Goal: Task Accomplishment & Management: Manage account settings

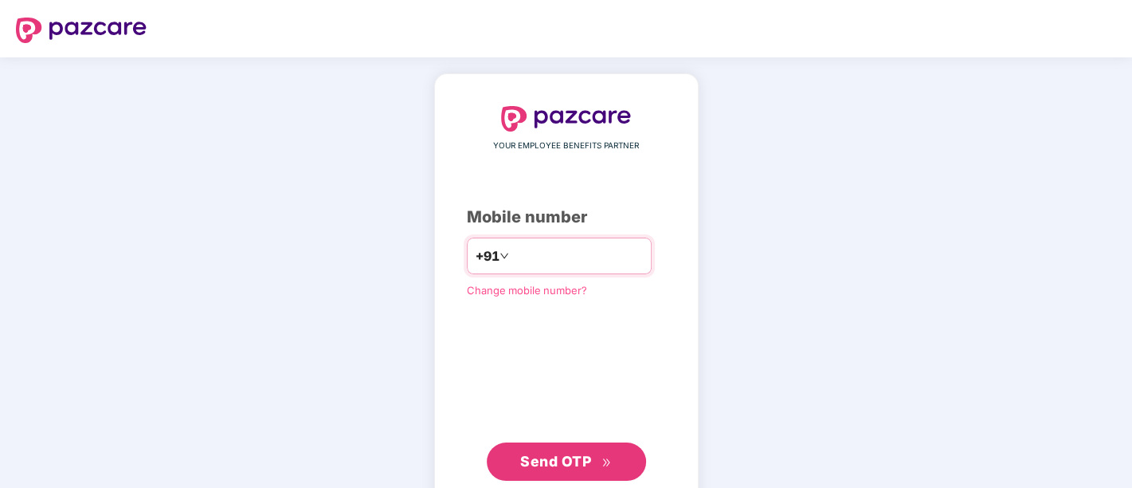
type input "**********"
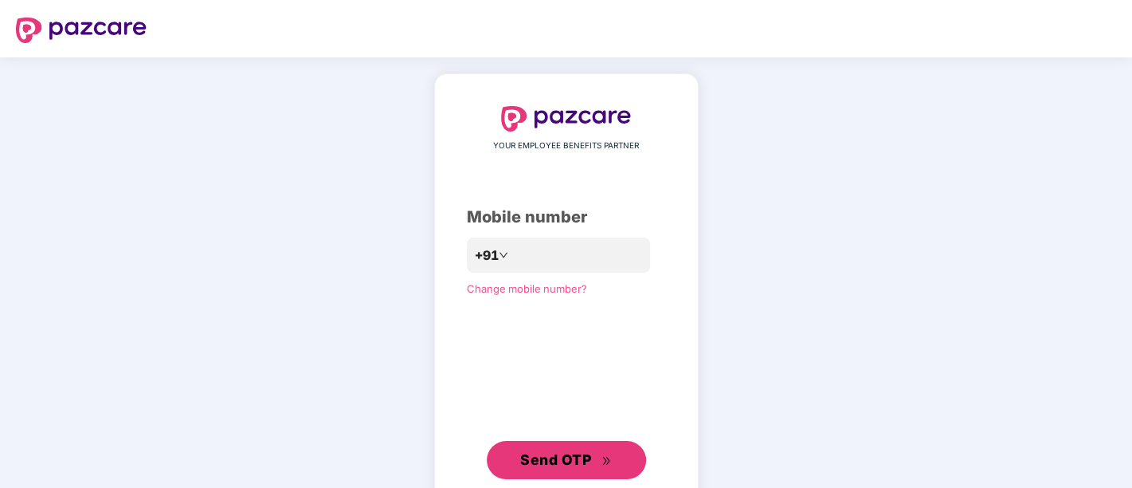
drag, startPoint x: 544, startPoint y: 465, endPoint x: 660, endPoint y: 133, distance: 351.8
click at [660, 133] on div "**********" at bounding box center [566, 292] width 199 height 373
click at [562, 465] on span "Send OTP" at bounding box center [555, 459] width 71 height 17
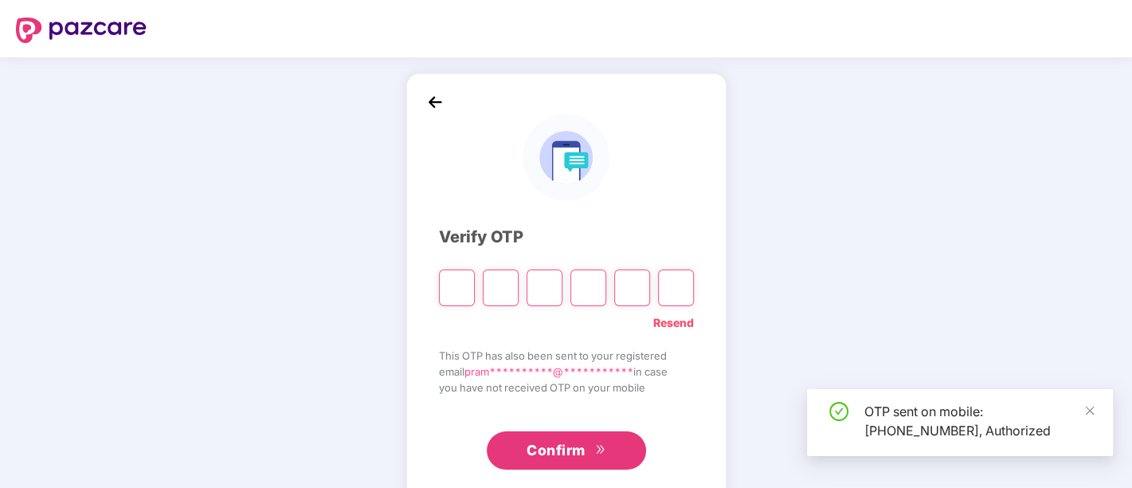
click at [413, 92] on div "**********" at bounding box center [566, 288] width 320 height 430
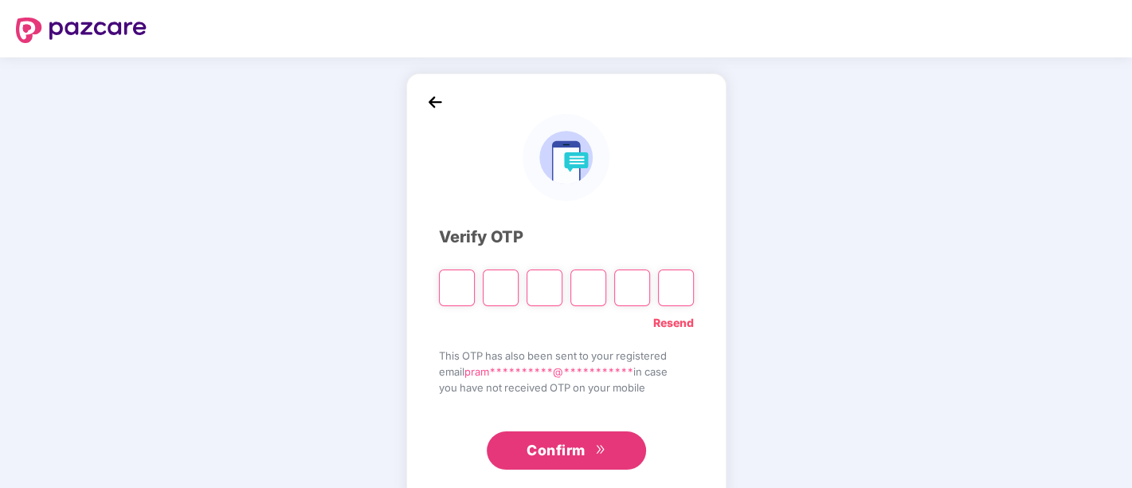
click at [453, 274] on input "Please enter verification code. Digit 1" at bounding box center [457, 287] width 36 height 37
type input "*"
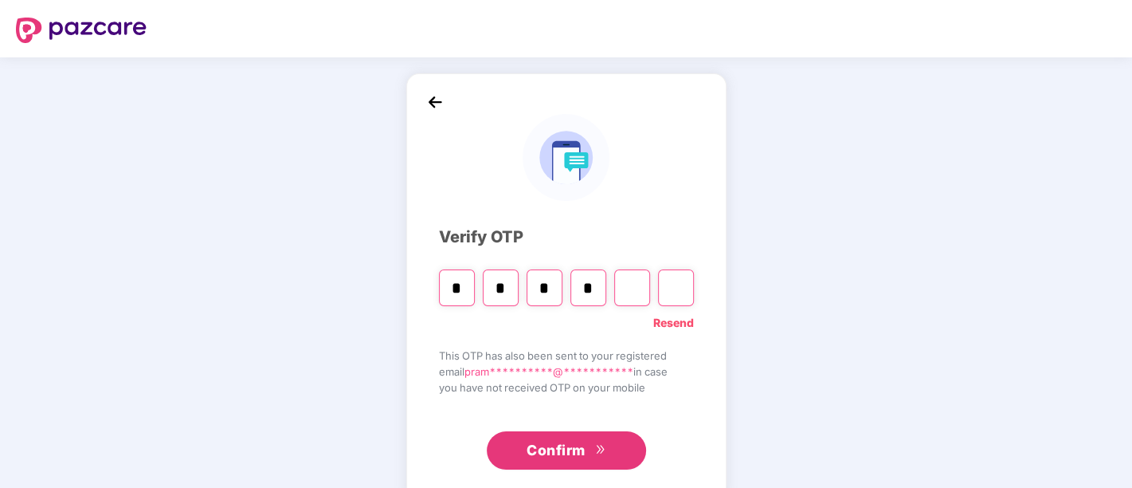
type input "*"
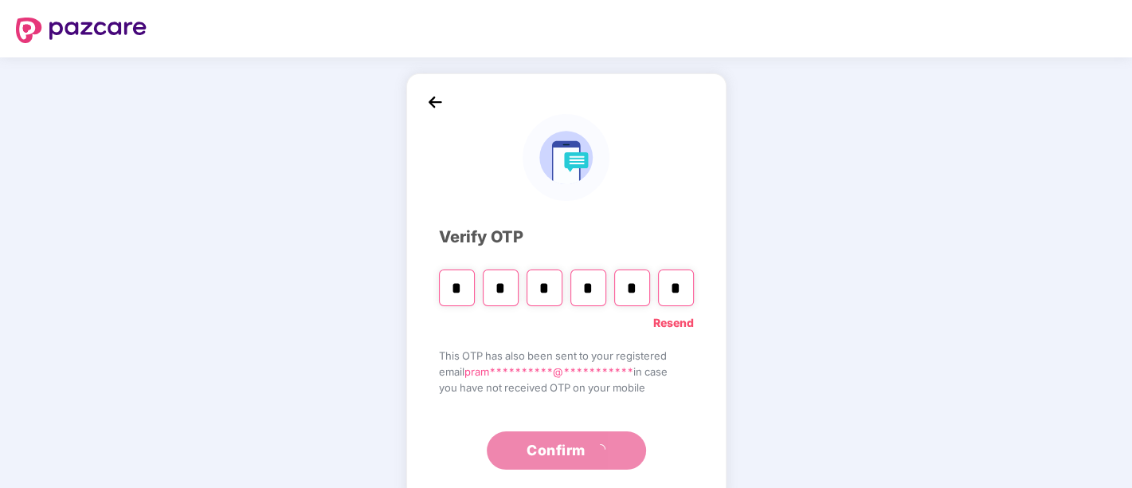
type input "*"
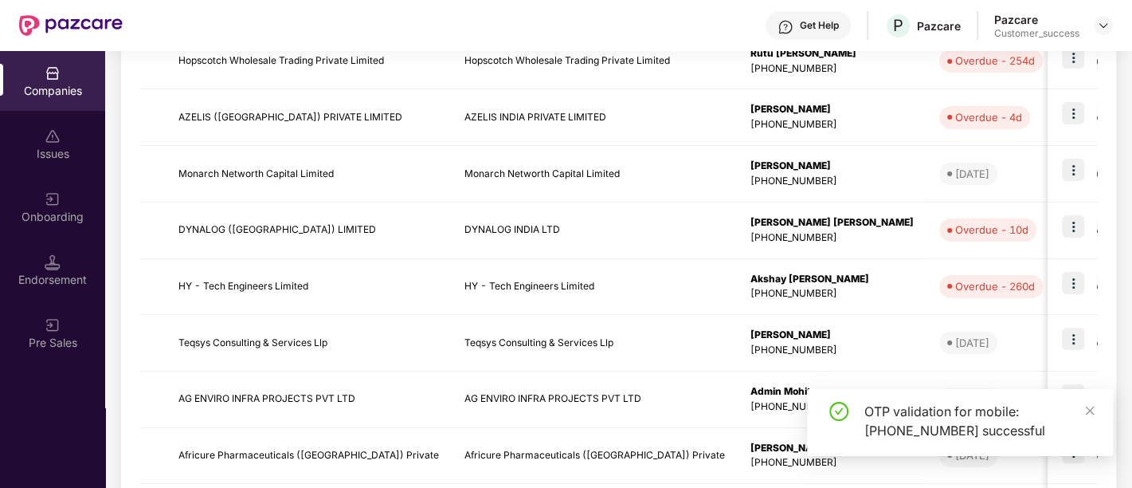
scroll to position [516, 0]
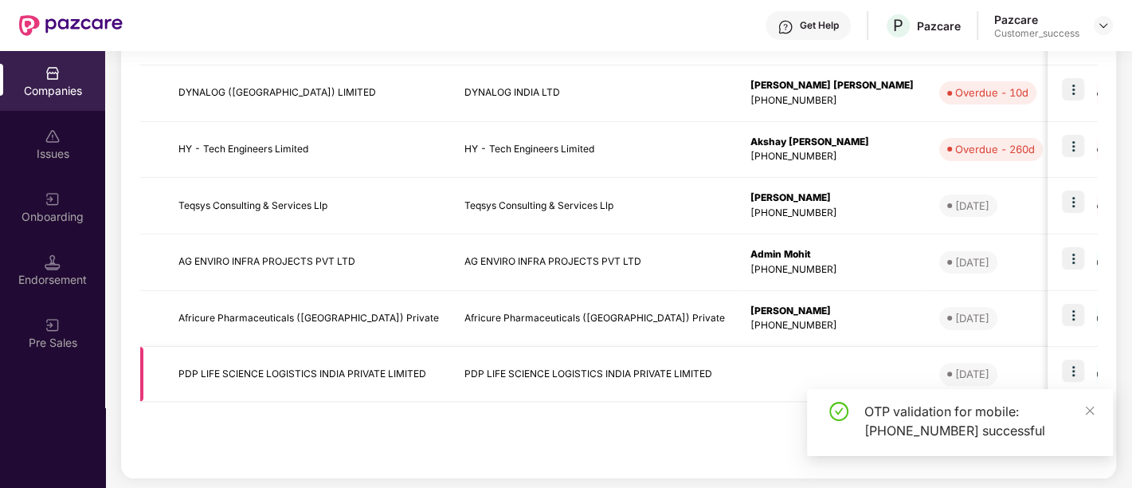
drag, startPoint x: 823, startPoint y: 370, endPoint x: 763, endPoint y: 376, distance: 60.1
click at [763, 376] on td at bounding box center [832, 374] width 189 height 55
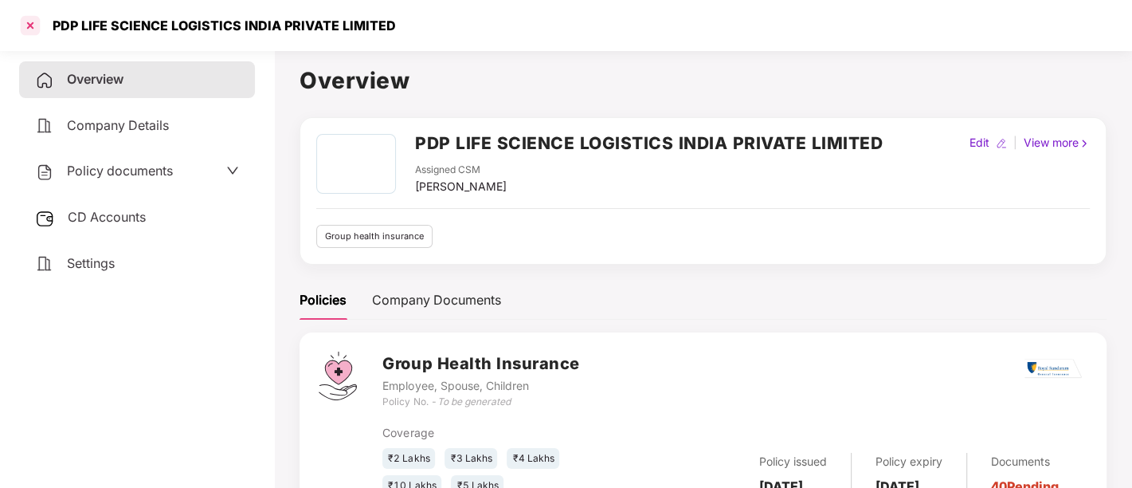
click at [32, 25] on div at bounding box center [30, 25] width 25 height 25
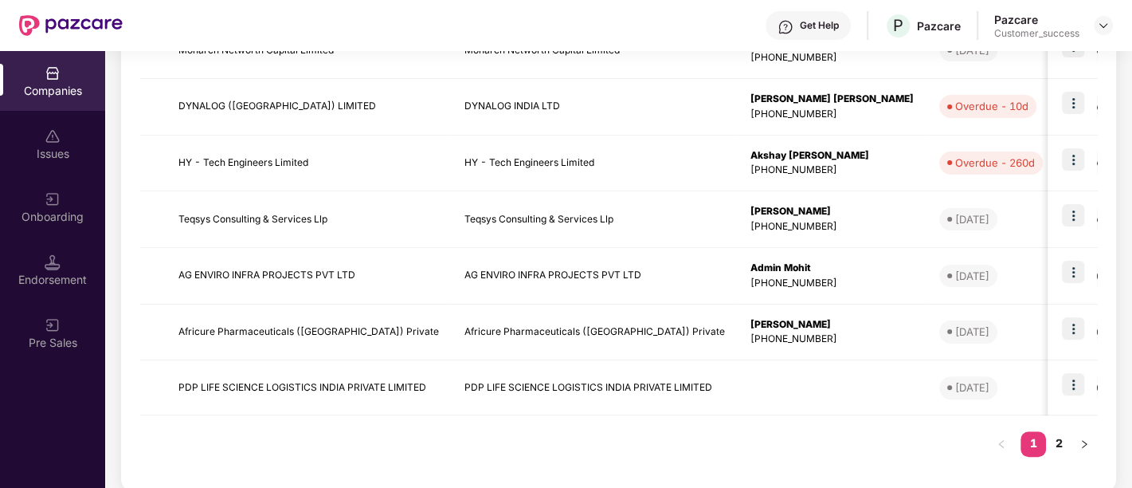
scroll to position [516, 0]
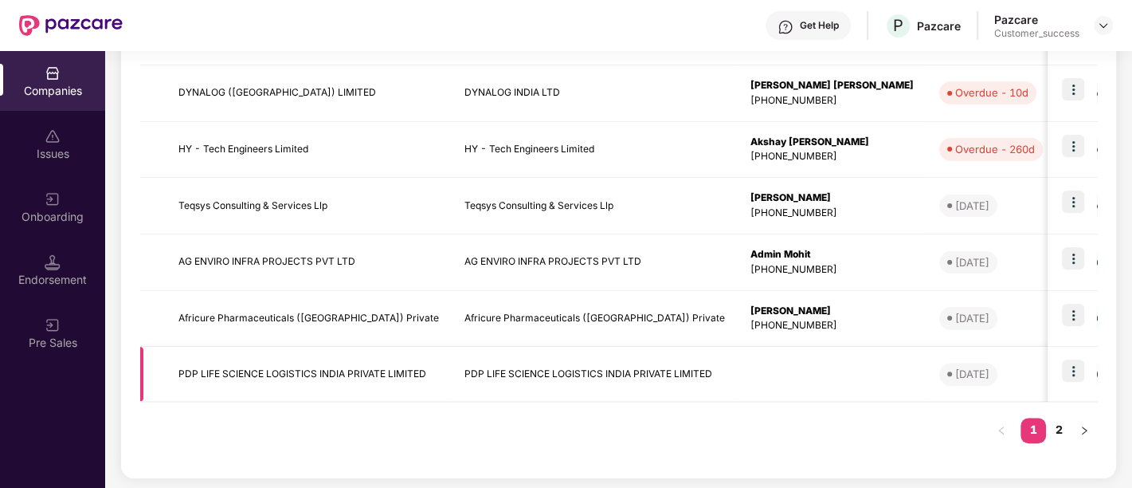
click at [781, 375] on td at bounding box center [832, 374] width 189 height 55
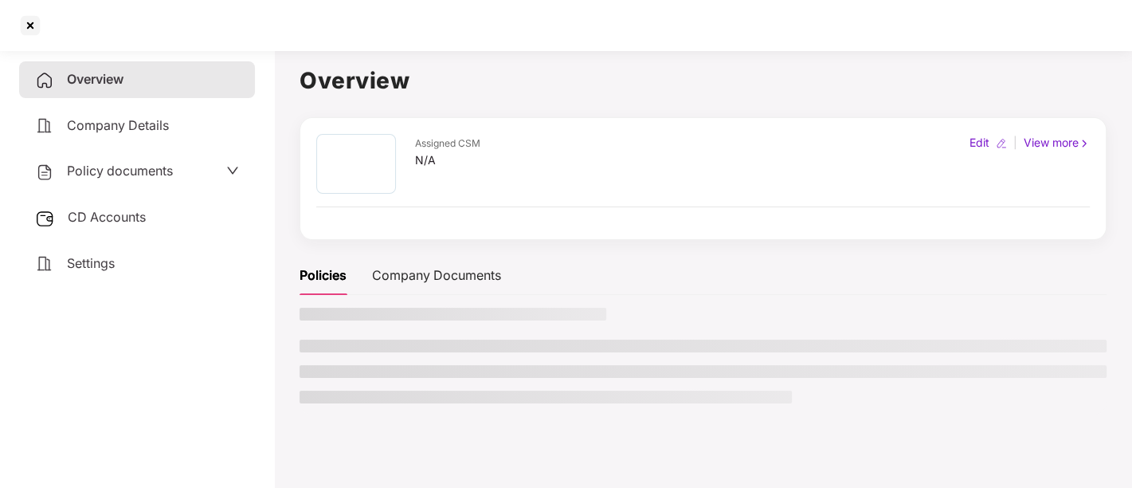
click at [781, 375] on li at bounding box center [703, 371] width 807 height 13
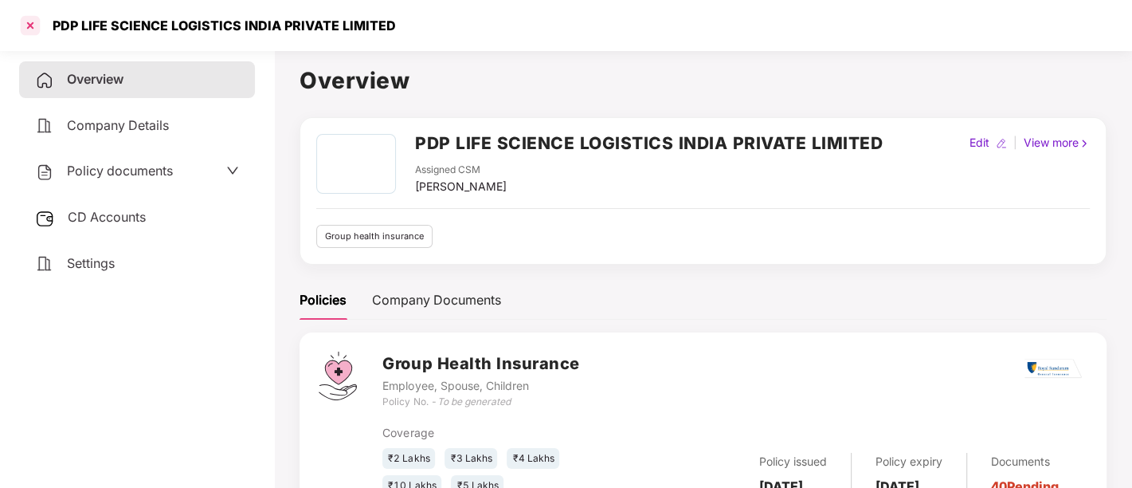
click at [33, 19] on div at bounding box center [30, 25] width 25 height 25
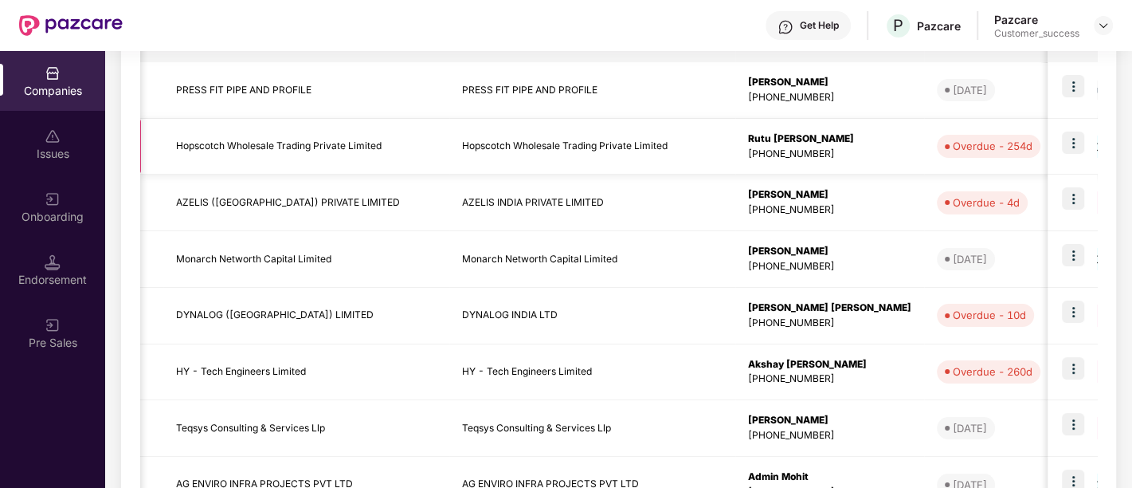
scroll to position [516, 0]
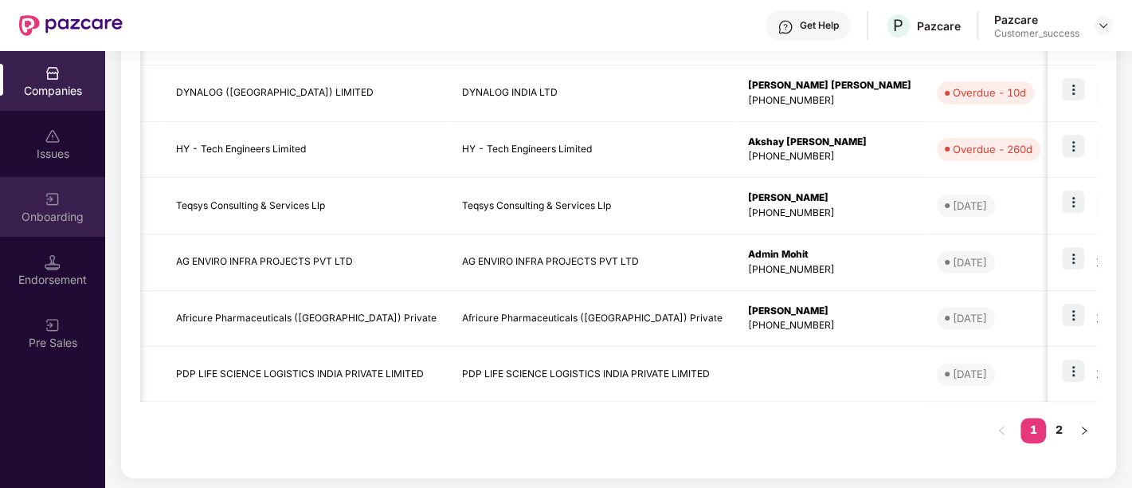
click at [59, 215] on div "Onboarding" at bounding box center [52, 217] width 105 height 16
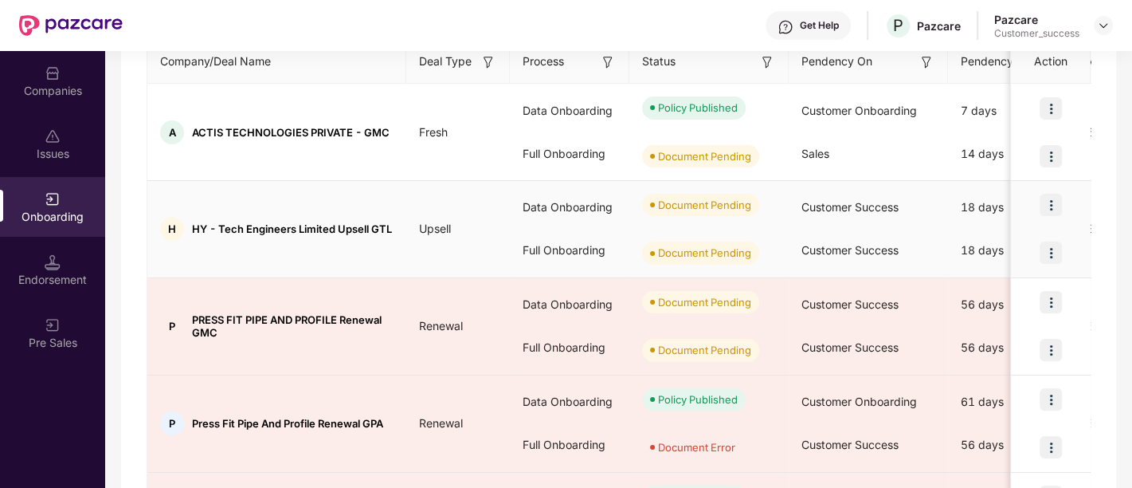
scroll to position [223, 0]
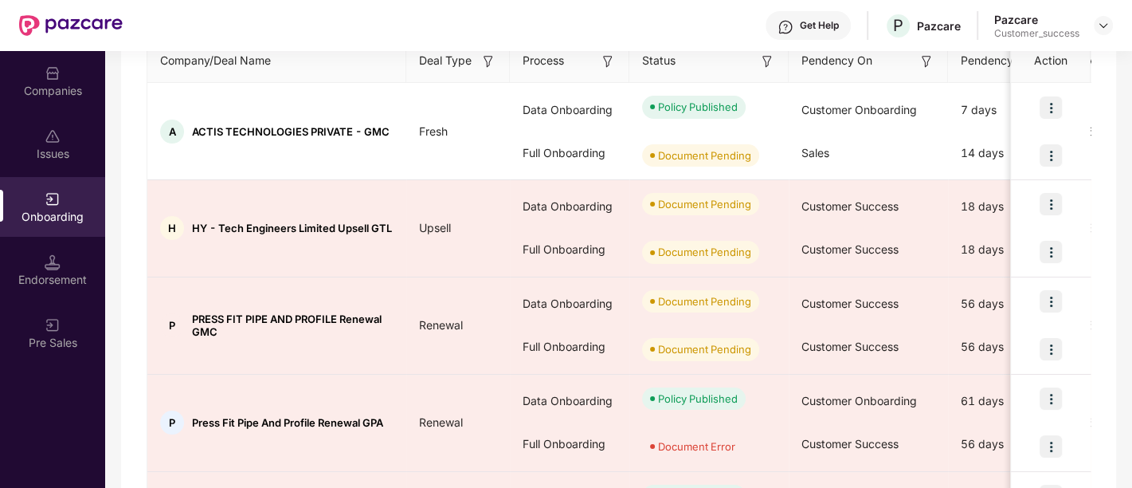
click at [61, 88] on div "Companies" at bounding box center [52, 91] width 105 height 16
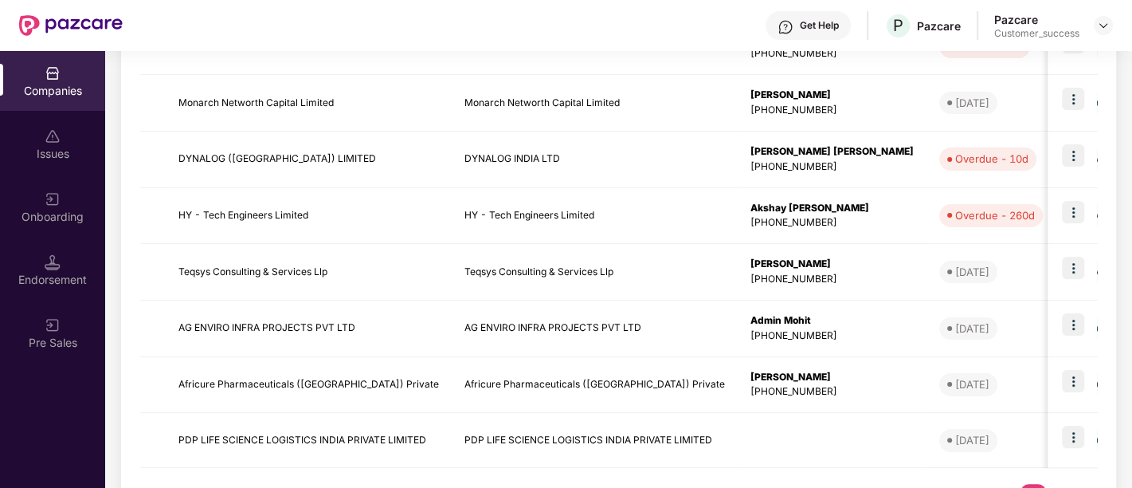
scroll to position [516, 0]
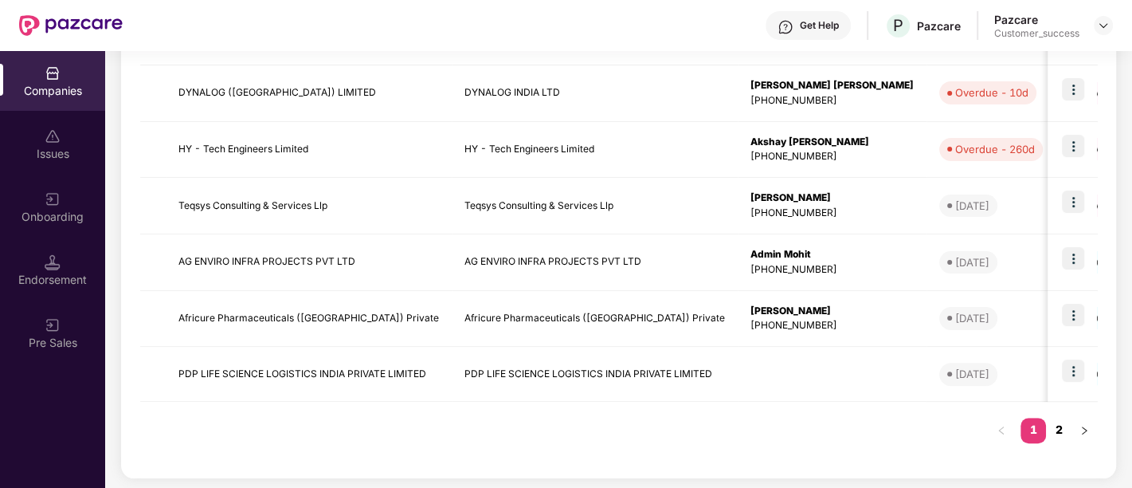
click at [1062, 431] on link "2" at bounding box center [1058, 430] width 25 height 24
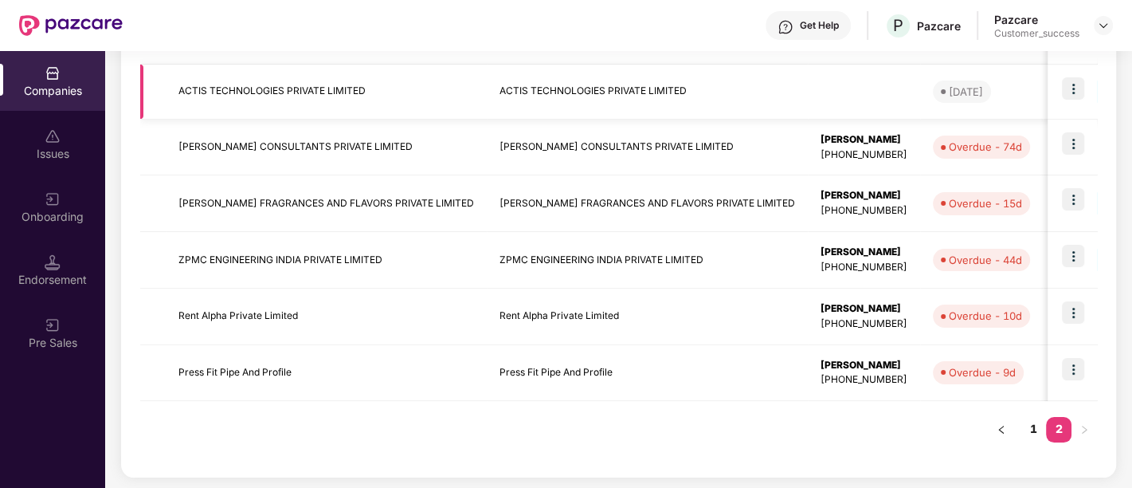
scroll to position [312, 0]
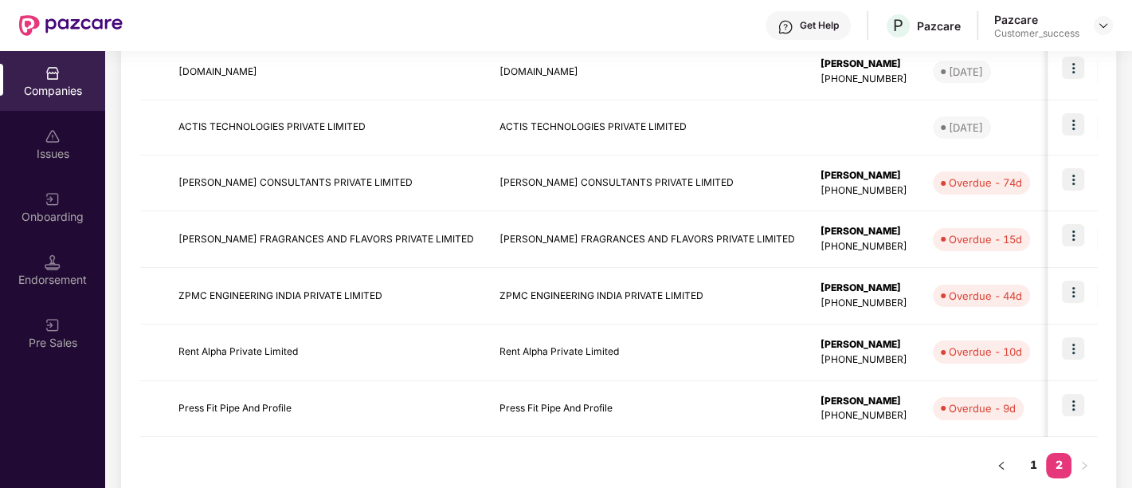
click at [51, 219] on div "Onboarding" at bounding box center [52, 217] width 105 height 16
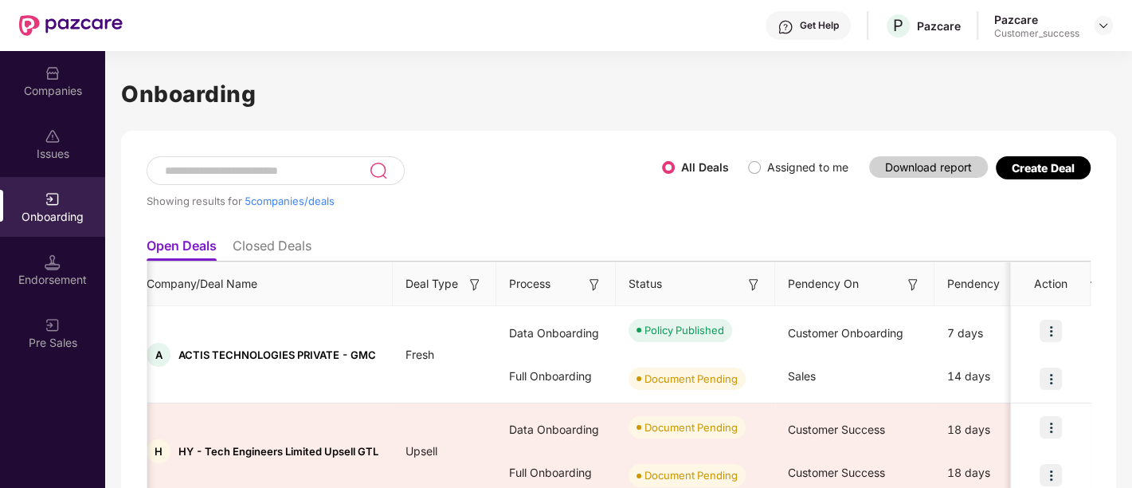
click at [260, 245] on li "Closed Deals" at bounding box center [272, 248] width 79 height 23
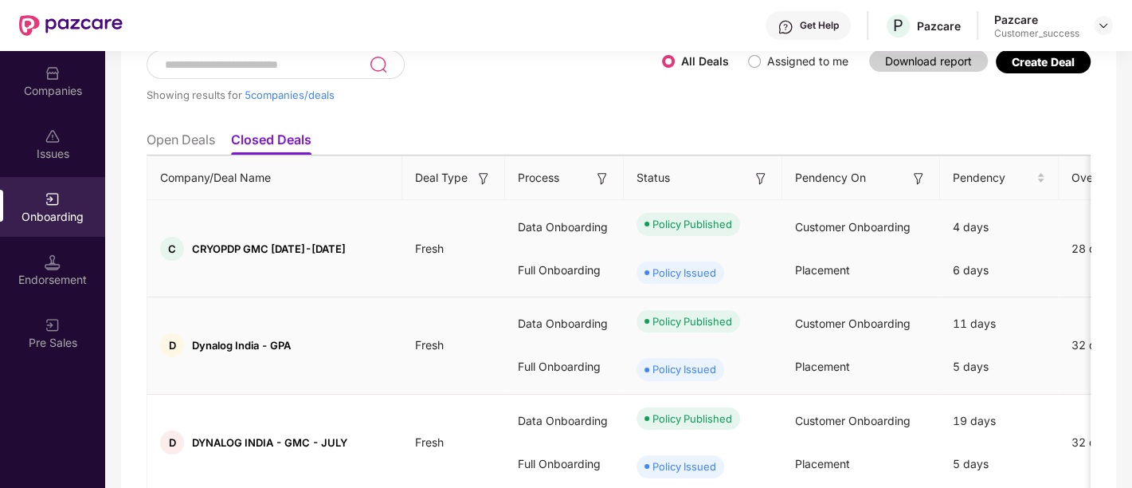
scroll to position [107, 0]
click at [669, 274] on div "Policy Issued" at bounding box center [685, 272] width 64 height 16
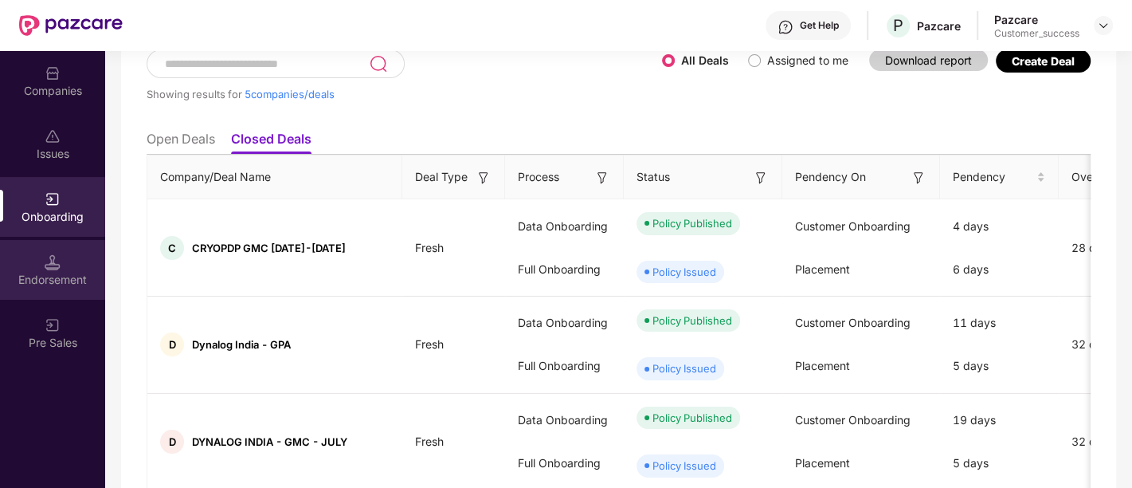
click at [59, 269] on img at bounding box center [53, 262] width 16 height 16
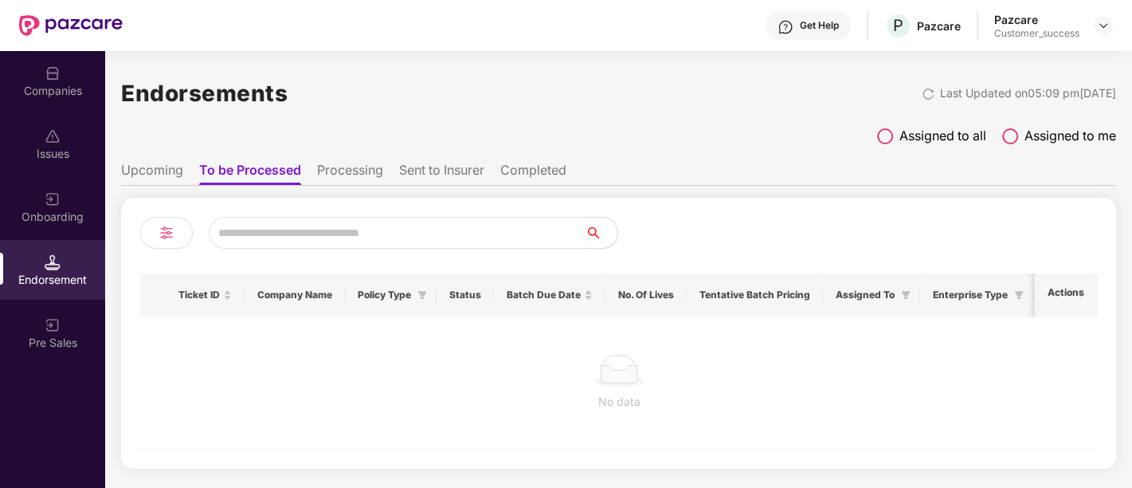
click at [77, 84] on div "Companies" at bounding box center [52, 91] width 105 height 16
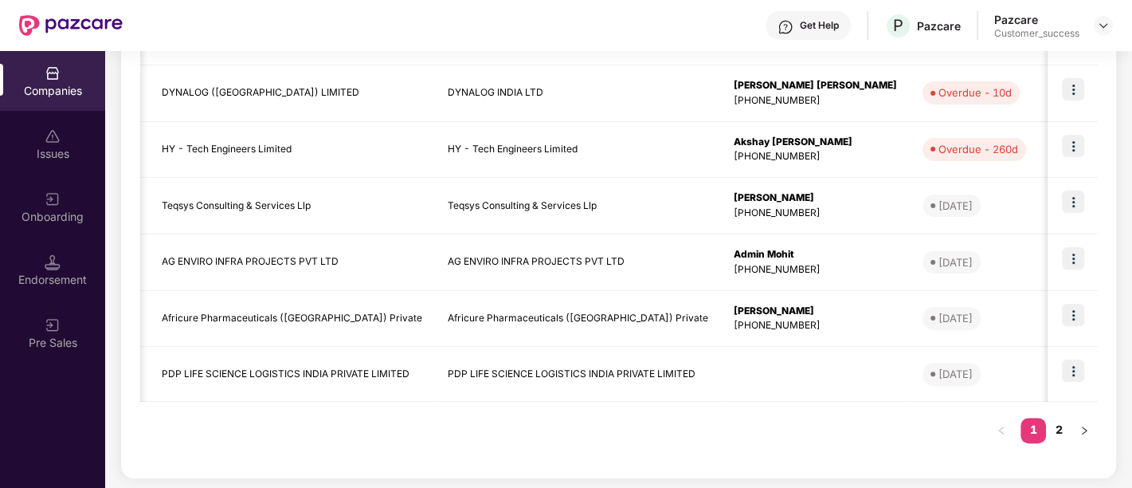
scroll to position [0, 18]
click at [1079, 368] on img at bounding box center [1073, 370] width 22 height 22
click at [751, 352] on td at bounding box center [814, 374] width 189 height 55
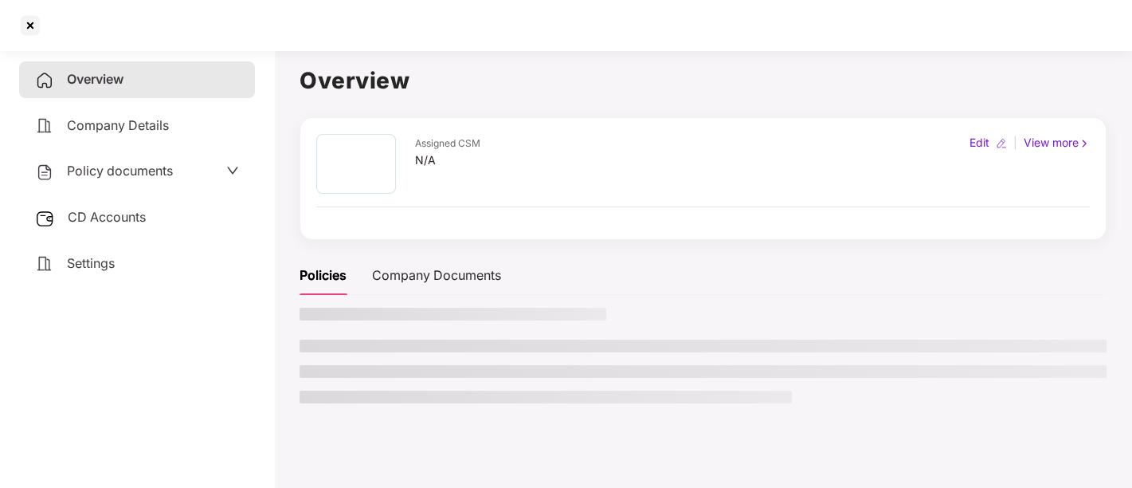
click at [751, 352] on ul at bounding box center [703, 371] width 807 height 64
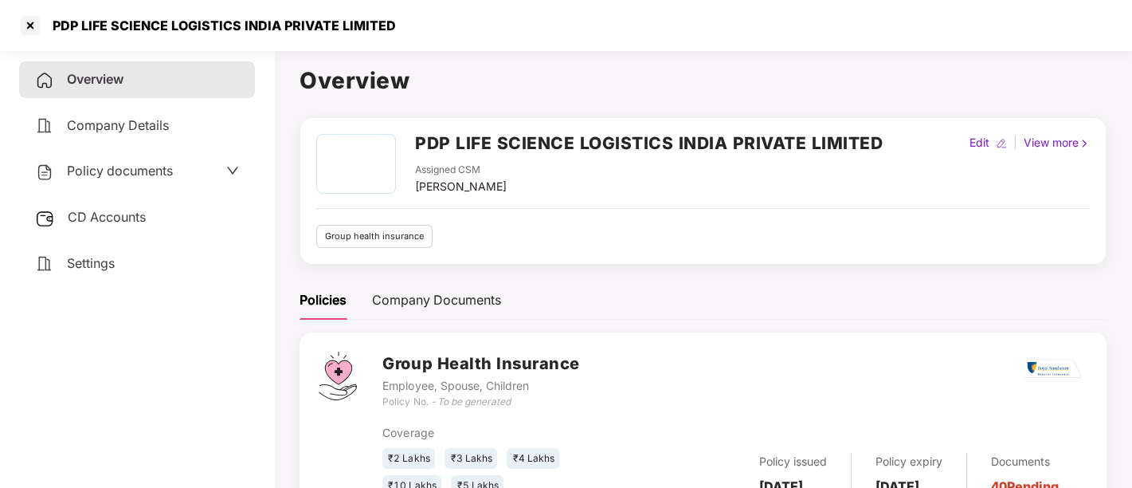
click at [146, 177] on span "Policy documents" at bounding box center [120, 171] width 106 height 16
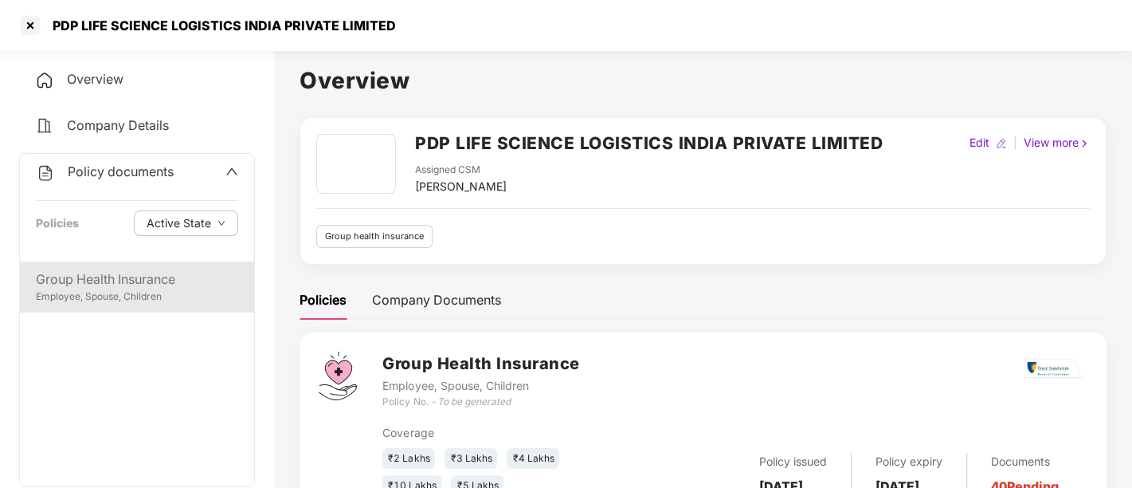
click at [120, 284] on div "Group Health Insurance" at bounding box center [137, 279] width 202 height 20
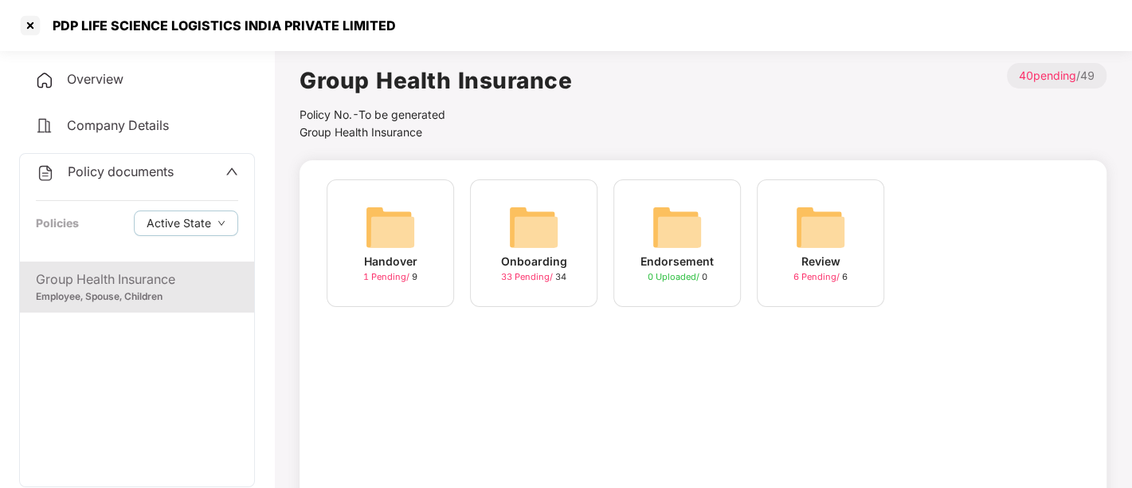
click at [543, 251] on img at bounding box center [533, 227] width 51 height 51
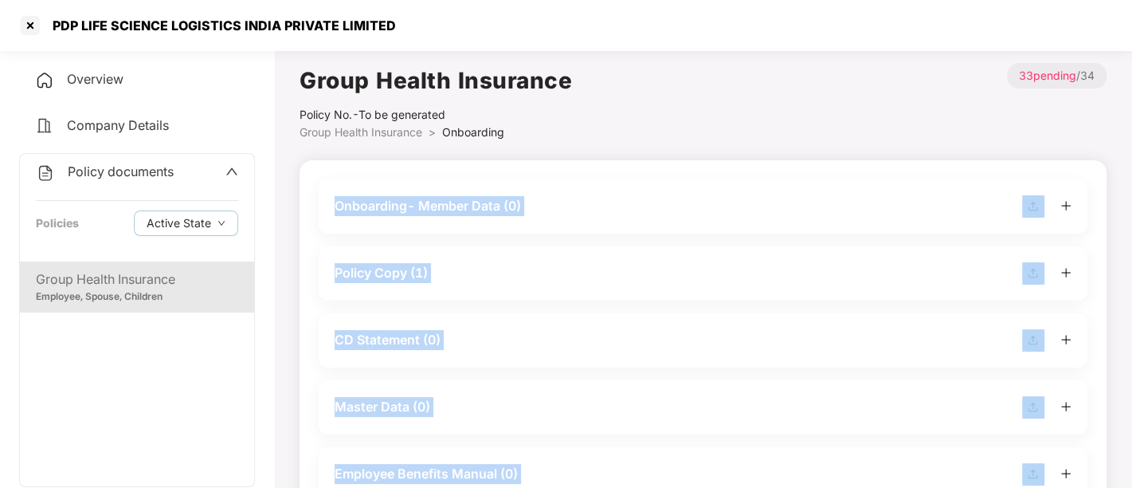
click at [543, 251] on div "Policy Copy (1)" at bounding box center [703, 273] width 769 height 54
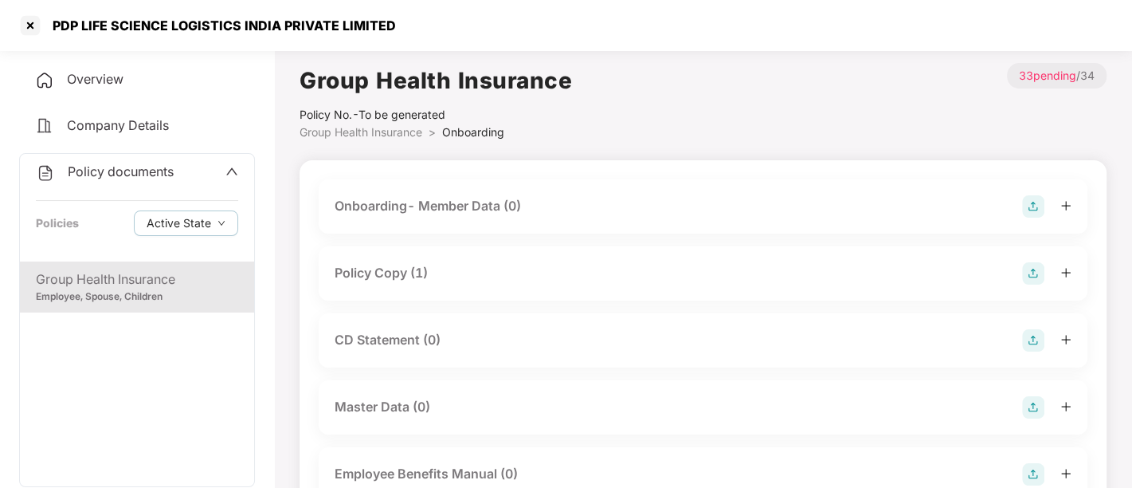
click at [414, 269] on div "Policy Copy (1)" at bounding box center [381, 273] width 93 height 20
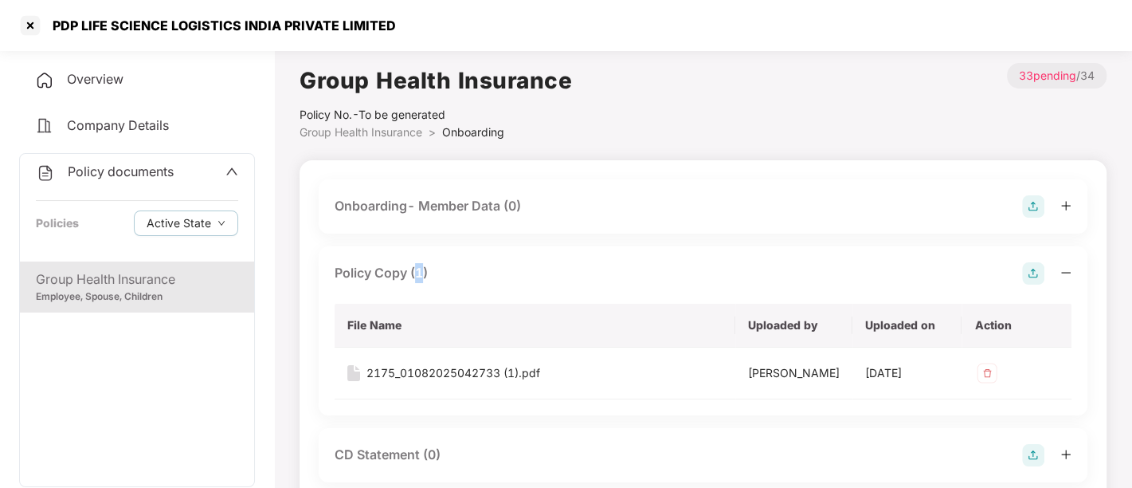
click at [414, 269] on div "Policy Copy (1)" at bounding box center [381, 273] width 93 height 20
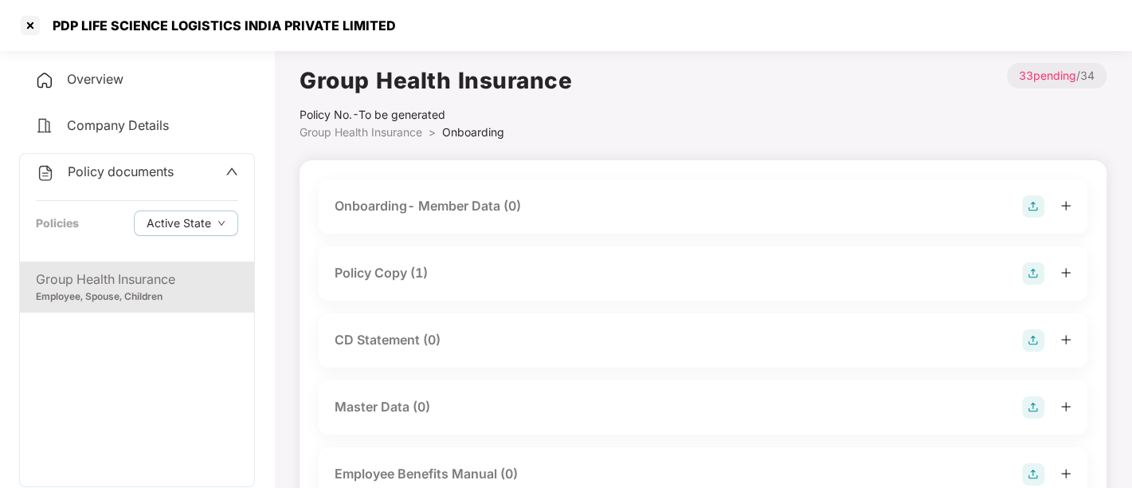
click at [461, 269] on div "Policy Copy (1)" at bounding box center [703, 273] width 737 height 22
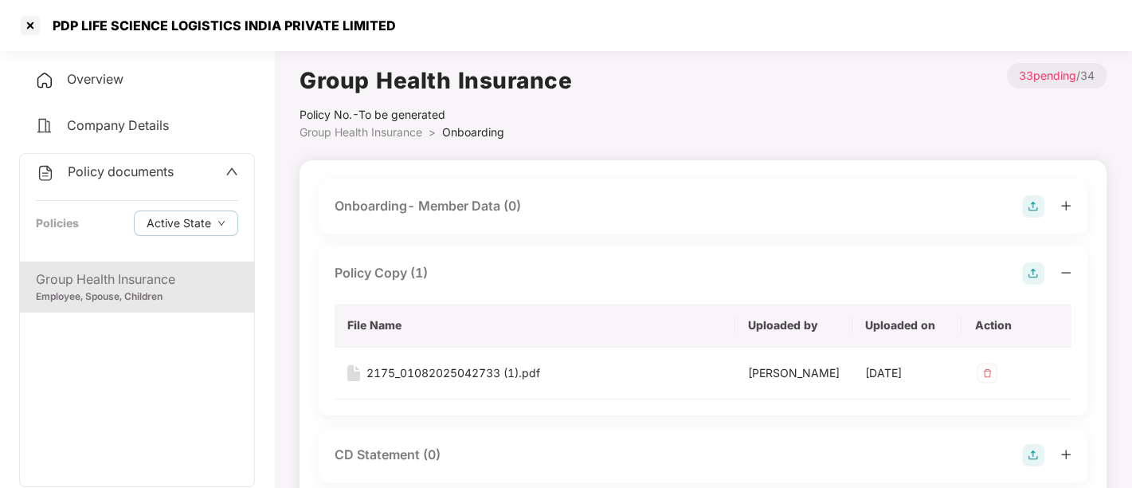
click at [1032, 279] on img at bounding box center [1033, 273] width 22 height 22
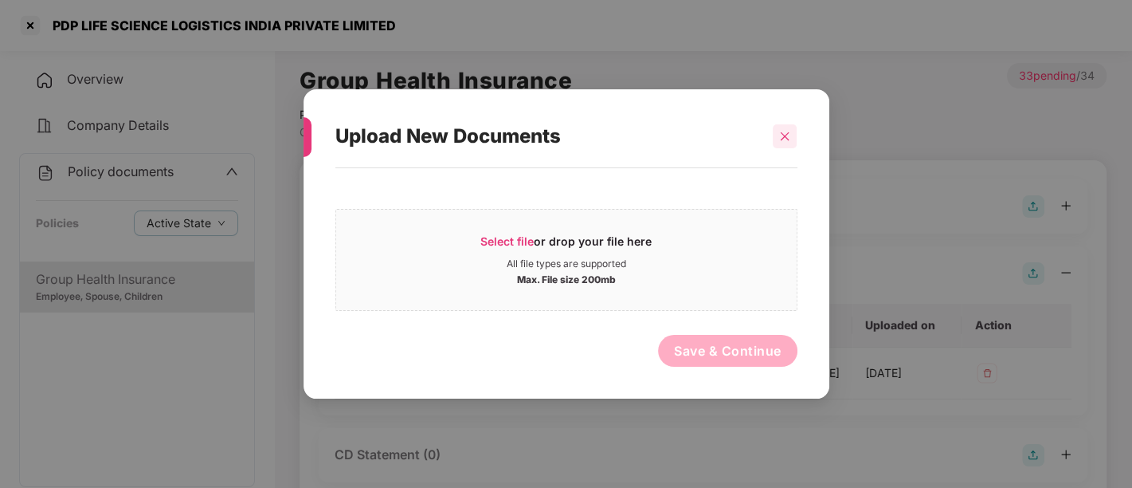
click at [791, 133] on div at bounding box center [785, 136] width 24 height 24
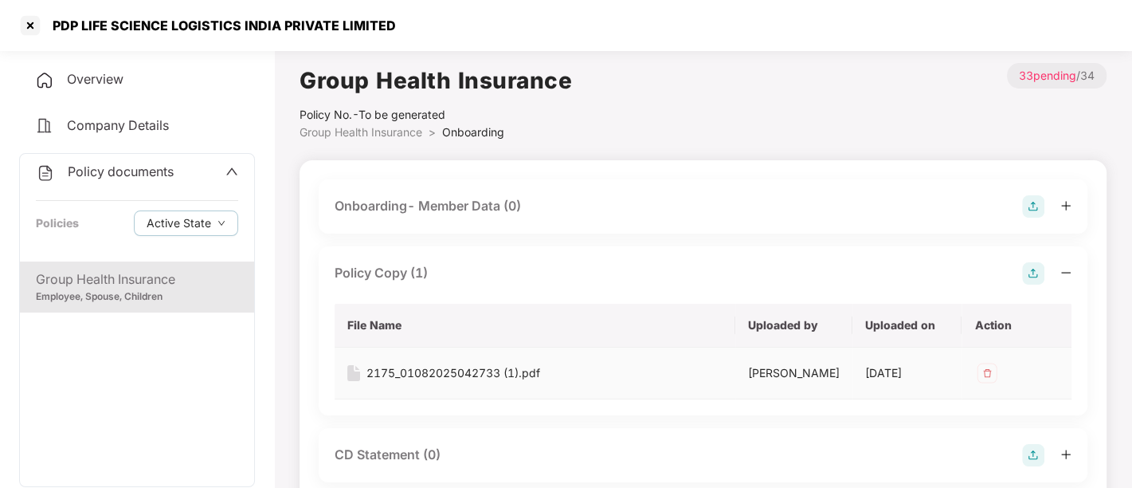
click at [539, 381] on div "2175_01082025042733 (1).pdf" at bounding box center [454, 373] width 174 height 18
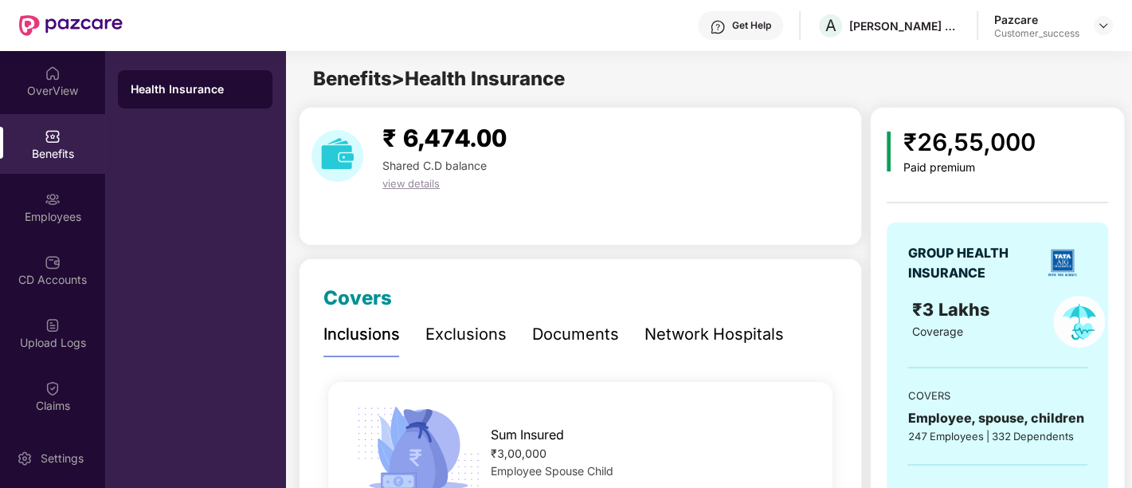
scroll to position [1743, 0]
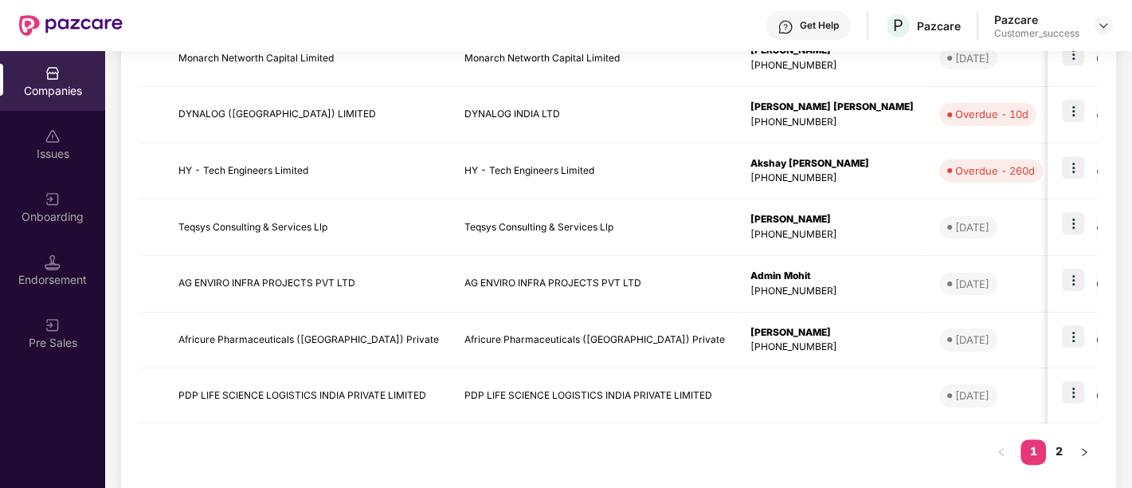
scroll to position [516, 0]
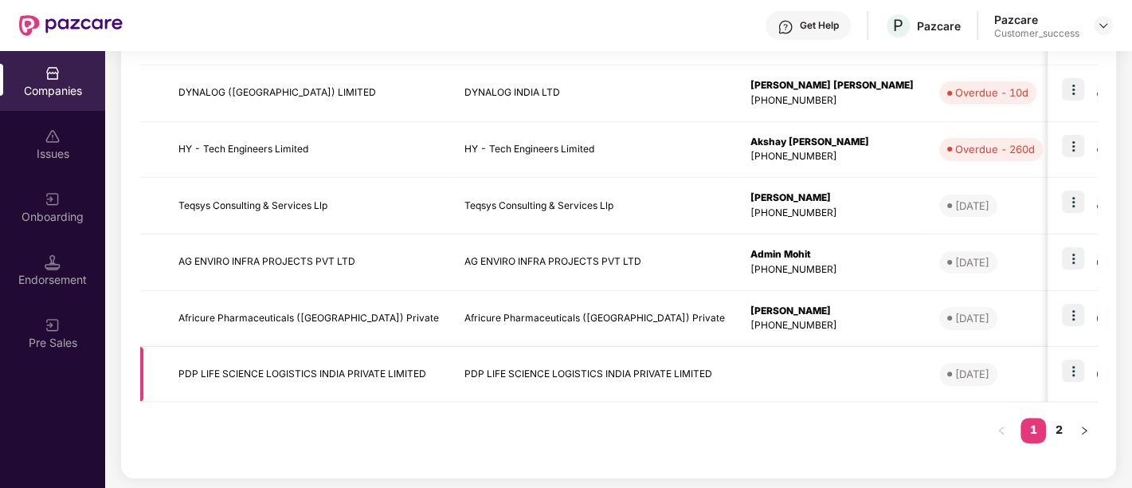
click at [769, 379] on td at bounding box center [832, 374] width 189 height 55
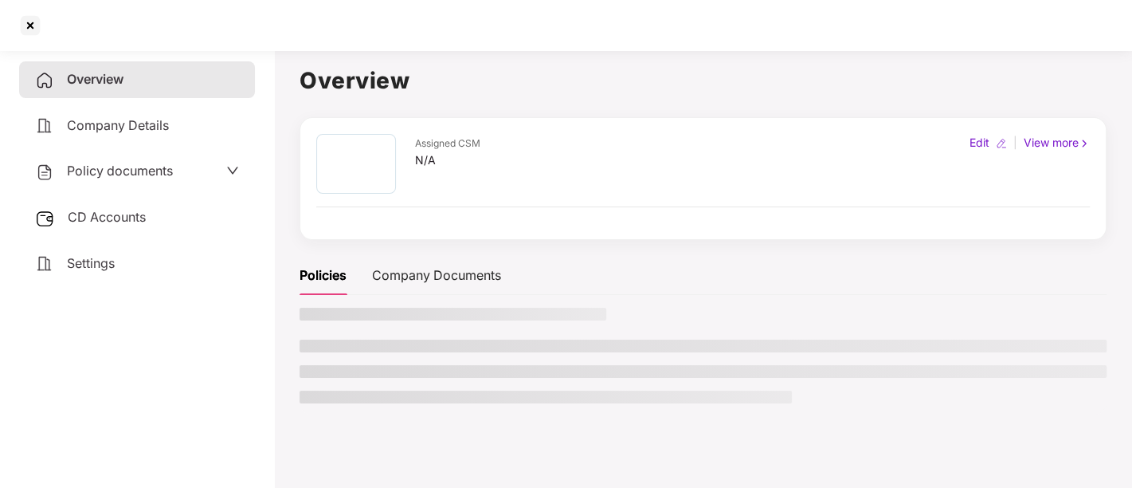
click at [769, 379] on ul at bounding box center [703, 371] width 807 height 64
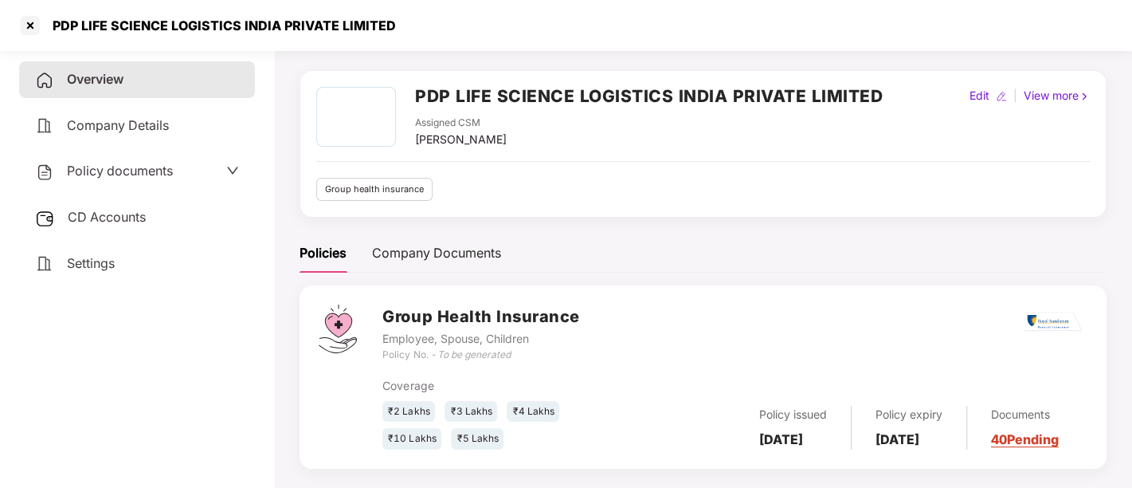
scroll to position [39, 0]
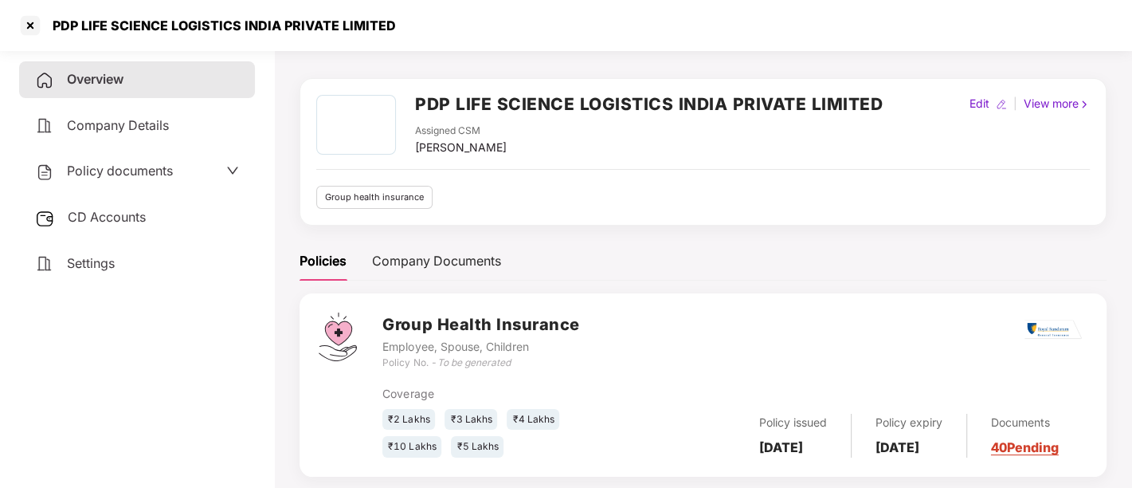
click at [198, 171] on div "Policy documents" at bounding box center [137, 171] width 204 height 21
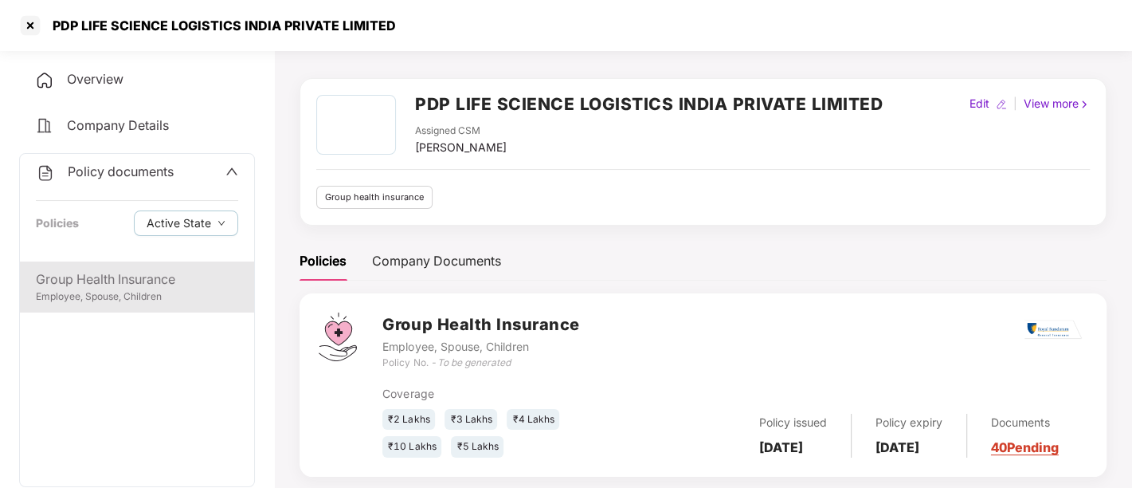
click at [115, 288] on div "Group Health Insurance" at bounding box center [137, 279] width 202 height 20
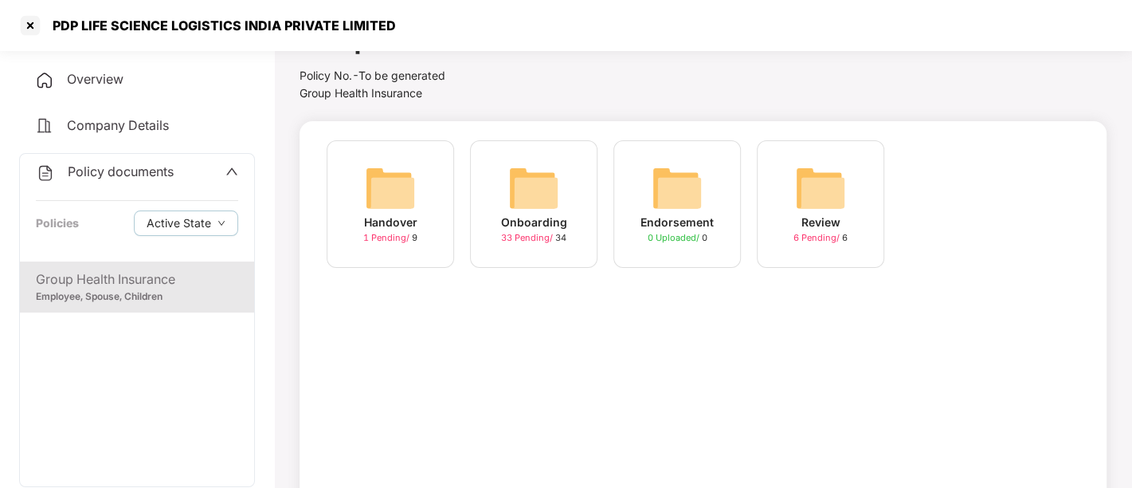
click at [512, 212] on img at bounding box center [533, 188] width 51 height 51
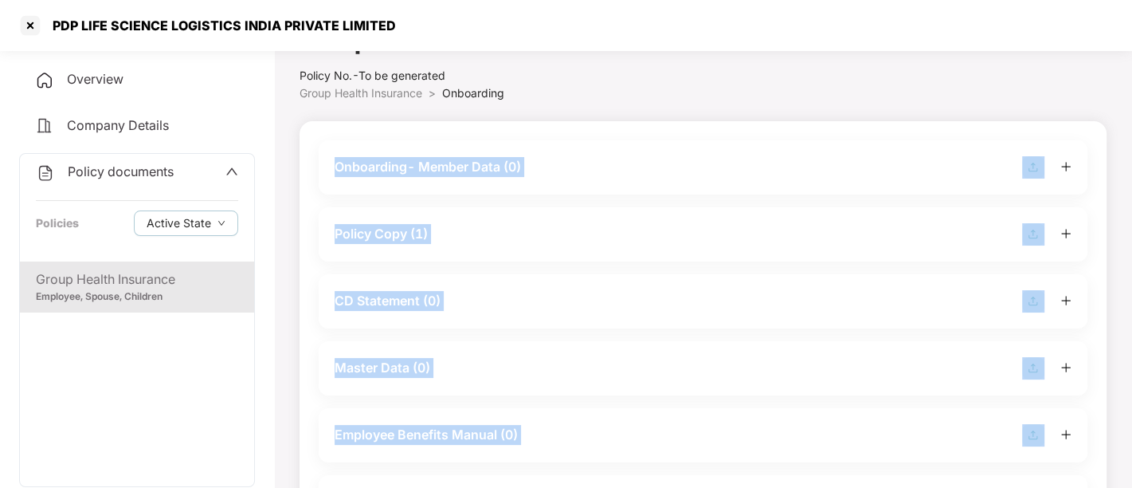
click at [512, 212] on div "Policy Copy (1)" at bounding box center [703, 234] width 769 height 54
click at [462, 243] on div "Policy Copy (1)" at bounding box center [703, 234] width 737 height 22
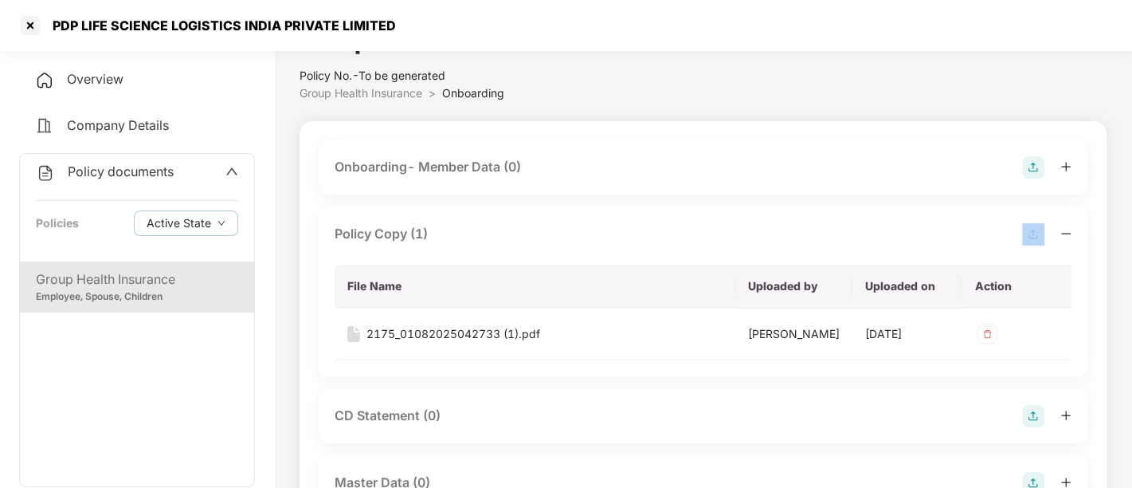
click at [462, 243] on div "Policy Copy (1)" at bounding box center [703, 234] width 737 height 22
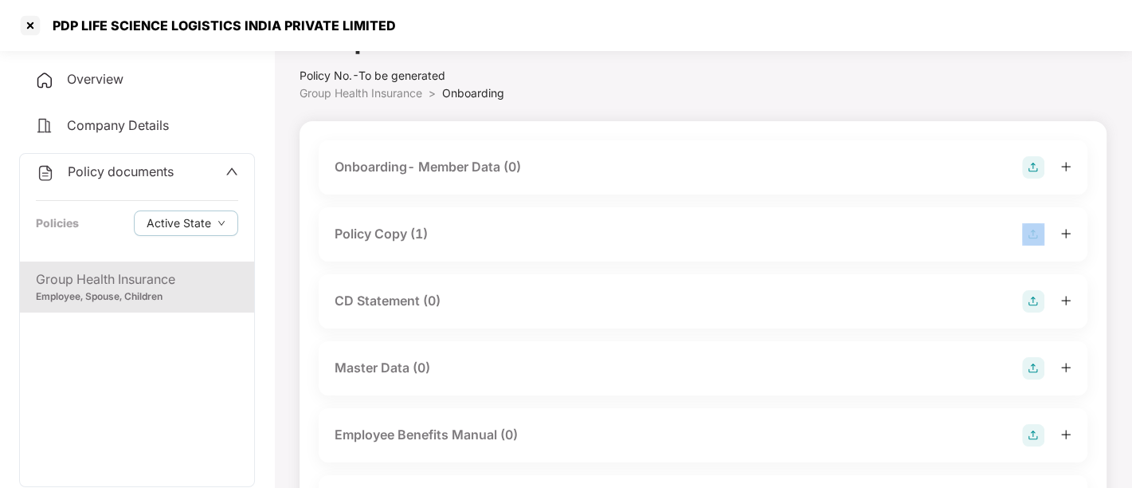
click at [508, 221] on div "Policy Copy (1)" at bounding box center [703, 234] width 769 height 54
click at [660, 240] on div "Policy Copy (1)" at bounding box center [703, 234] width 737 height 22
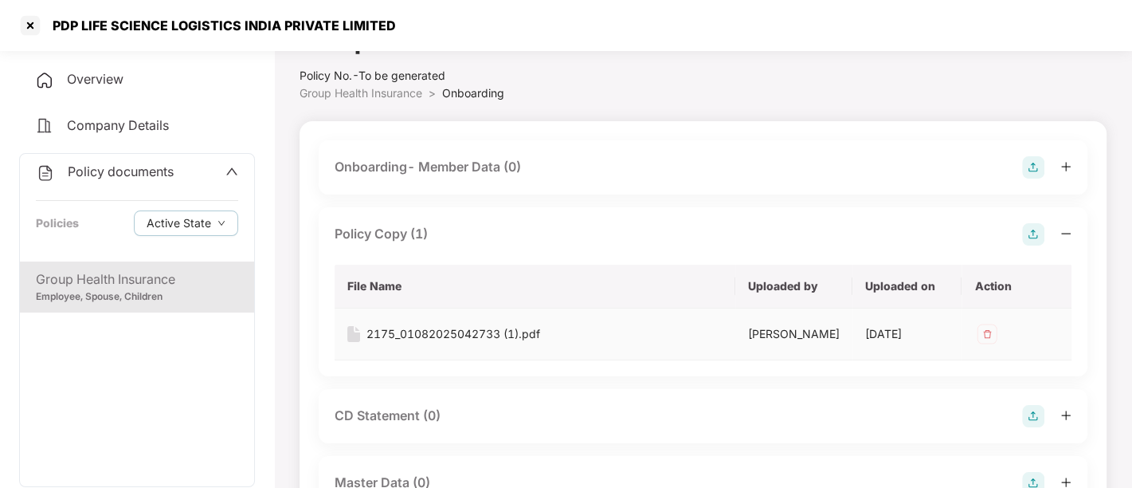
click at [906, 335] on div "[DATE]" at bounding box center [907, 334] width 84 height 18
click at [496, 331] on div "2175_01082025042733 (1).pdf" at bounding box center [454, 334] width 174 height 18
click at [665, 6] on div "PDP LIFE SCIENCE LOGISTICS INDIA PRIVATE LIMITED" at bounding box center [566, 25] width 1132 height 51
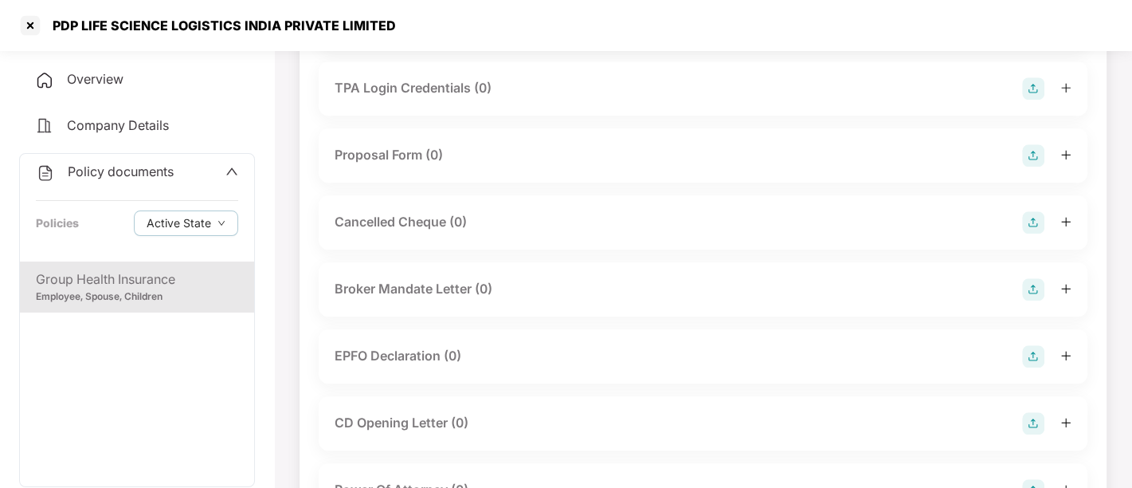
scroll to position [1066, 0]
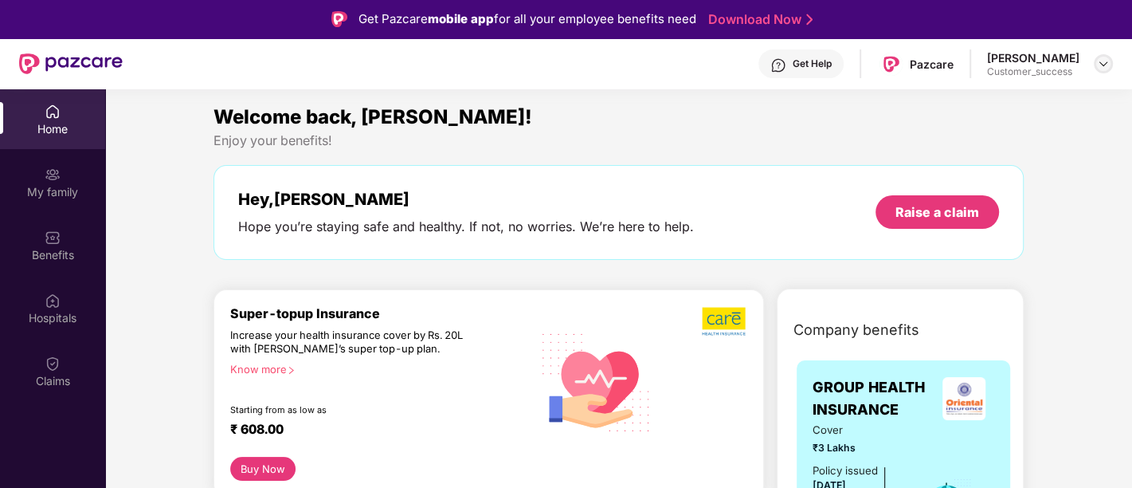
click at [1105, 65] on img at bounding box center [1103, 63] width 13 height 13
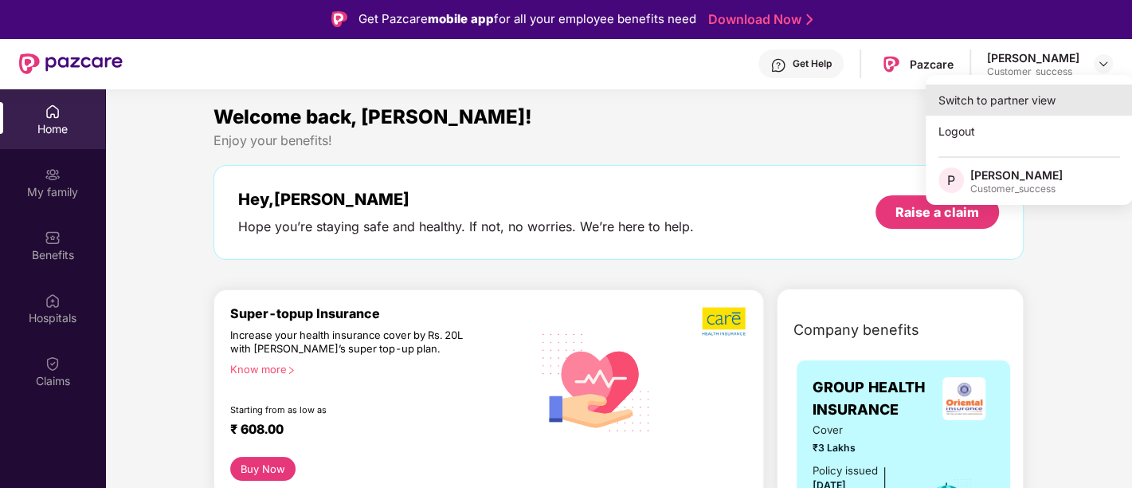
click at [1006, 108] on div "Switch to partner view" at bounding box center [1029, 99] width 207 height 31
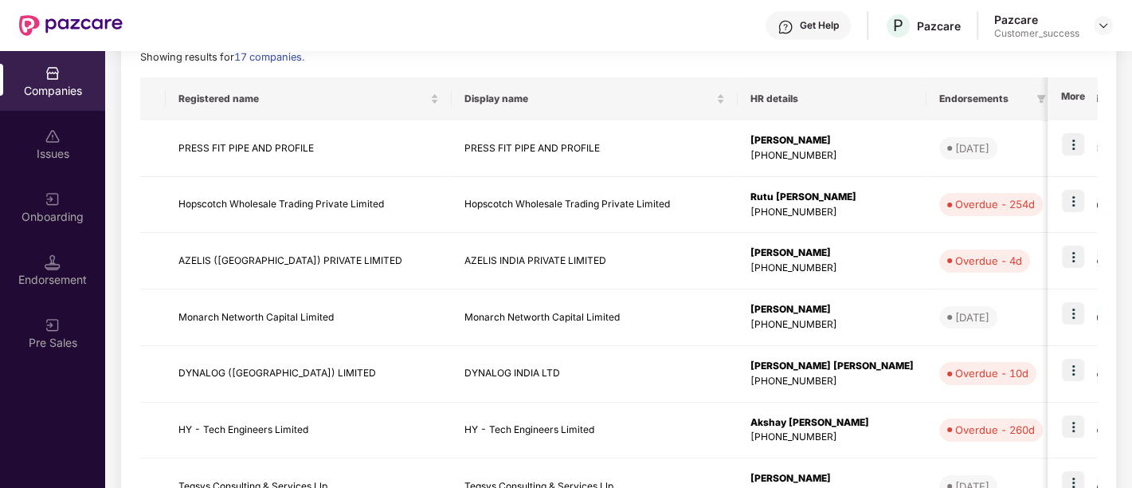
scroll to position [237, 0]
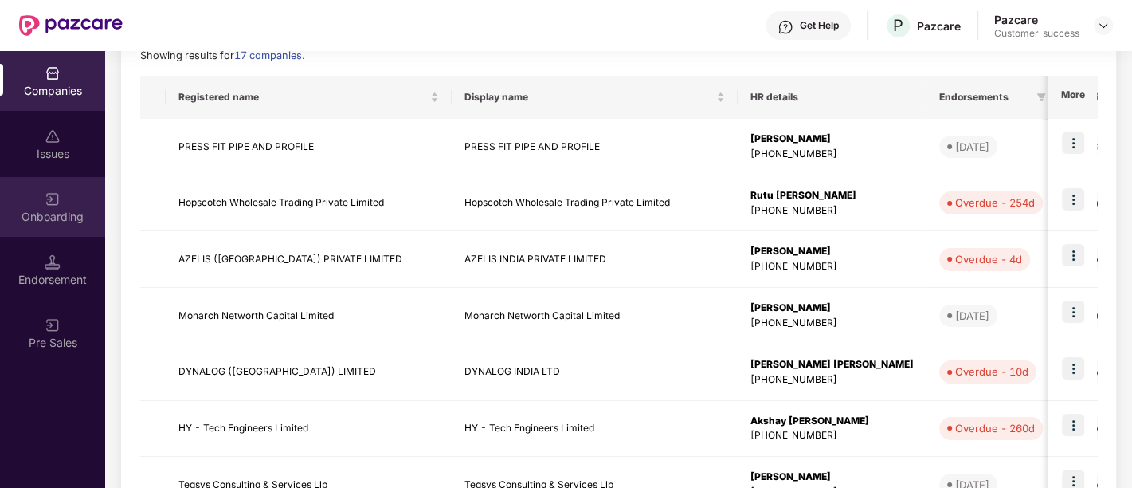
click at [47, 219] on div "Onboarding" at bounding box center [52, 217] width 105 height 16
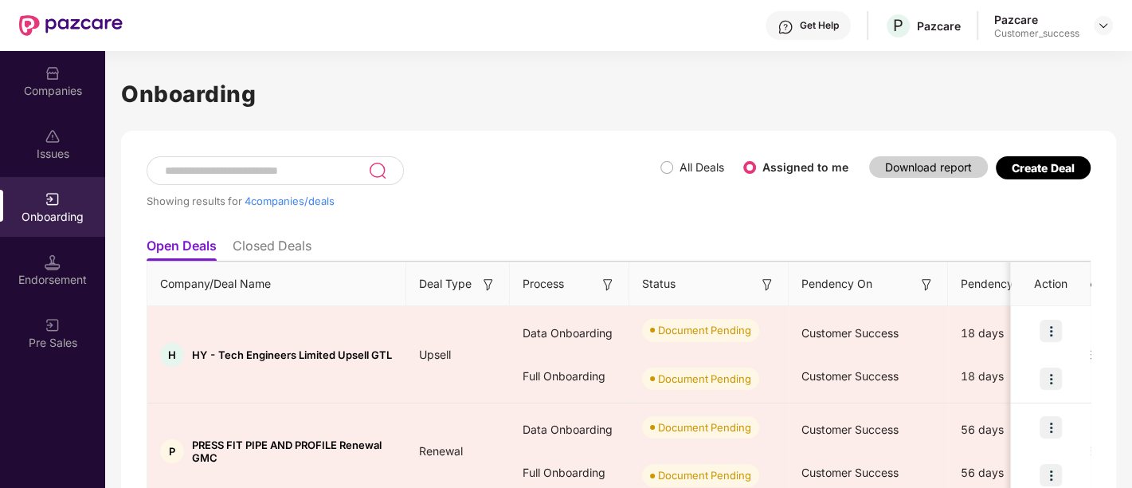
scroll to position [0, 1]
click at [298, 241] on li "Closed Deals" at bounding box center [272, 248] width 79 height 23
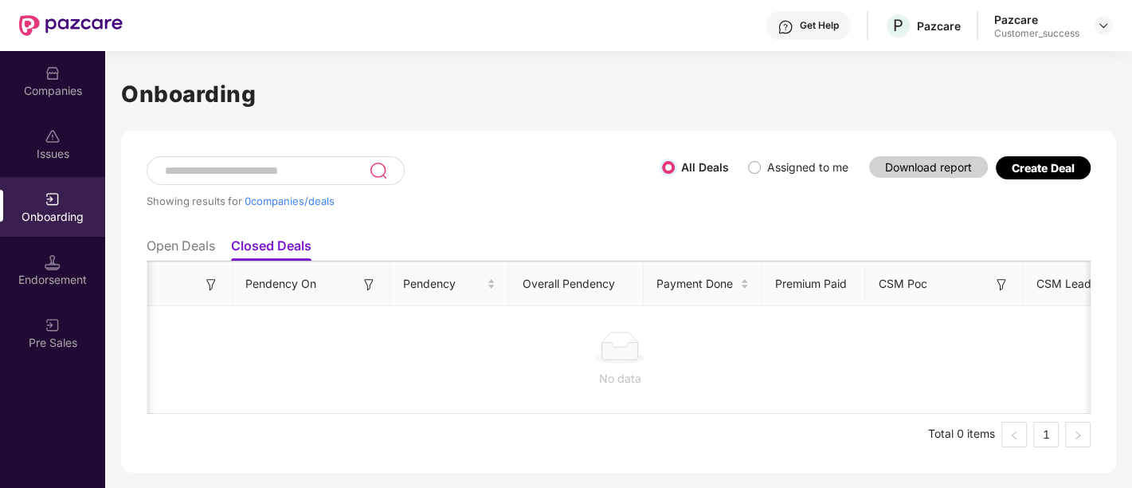
scroll to position [0, 0]
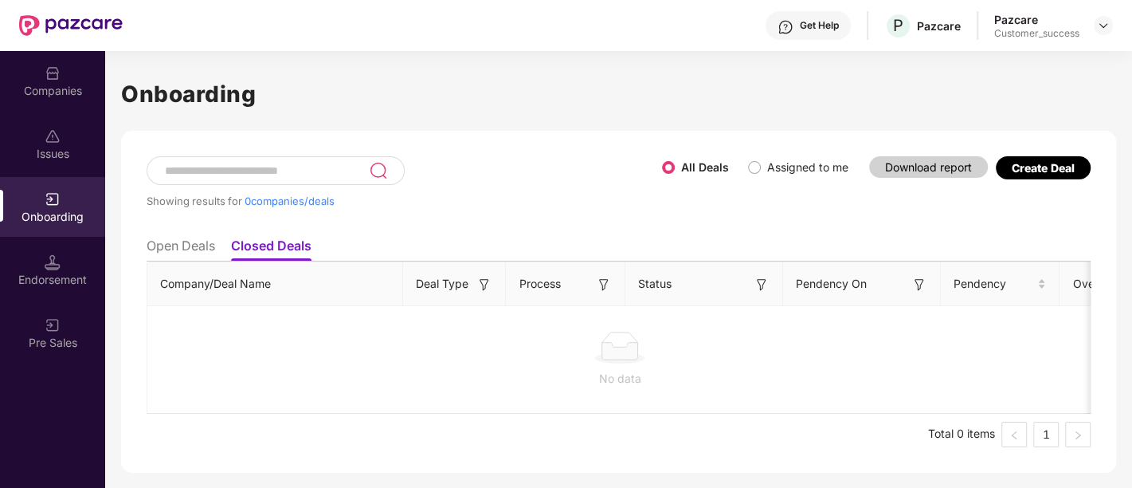
click at [65, 140] on div "Issues" at bounding box center [52, 144] width 105 height 60
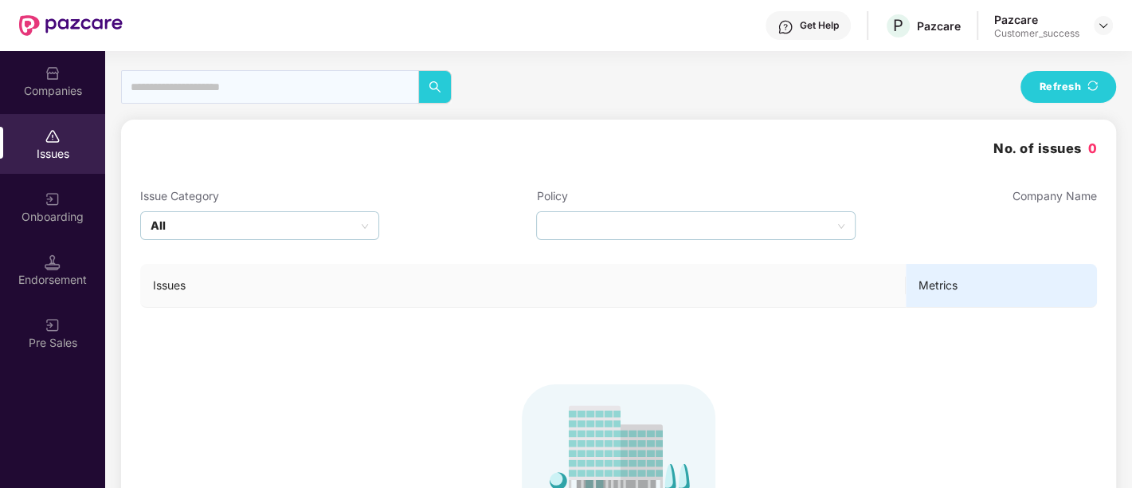
click at [57, 171] on div "Issues" at bounding box center [52, 144] width 105 height 60
click at [59, 217] on div "Onboarding" at bounding box center [52, 217] width 105 height 16
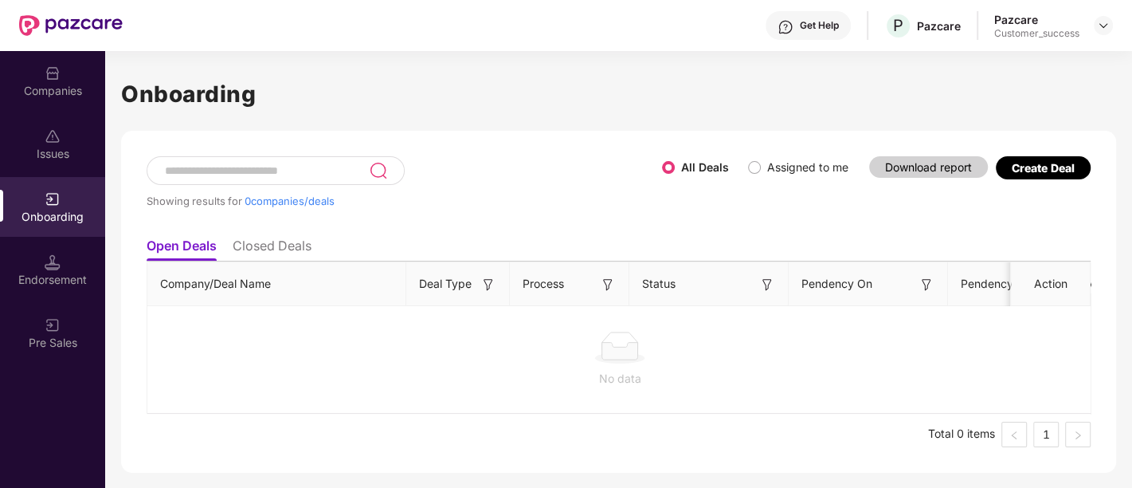
click at [287, 256] on li "Closed Deals" at bounding box center [272, 248] width 79 height 23
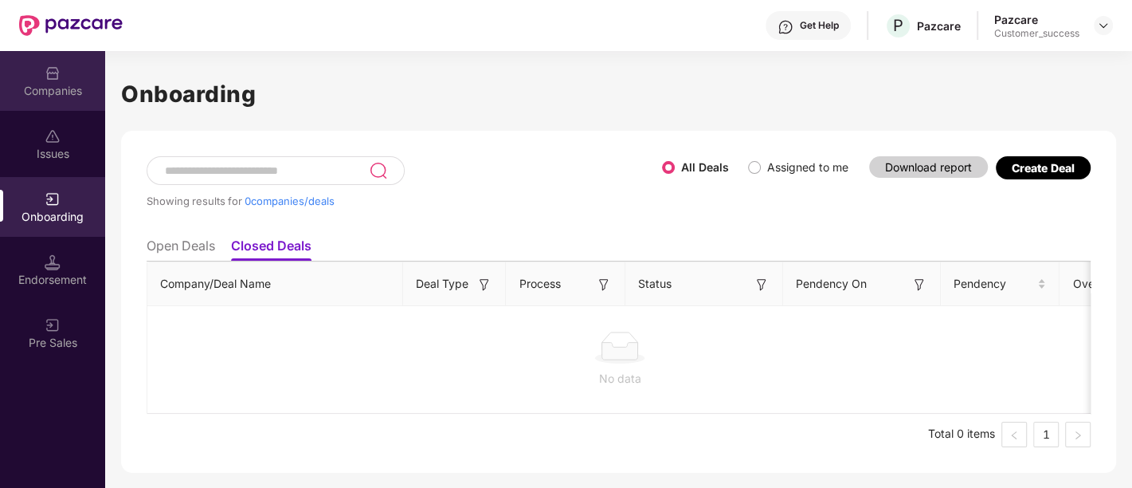
click at [54, 87] on div "Companies" at bounding box center [52, 91] width 105 height 16
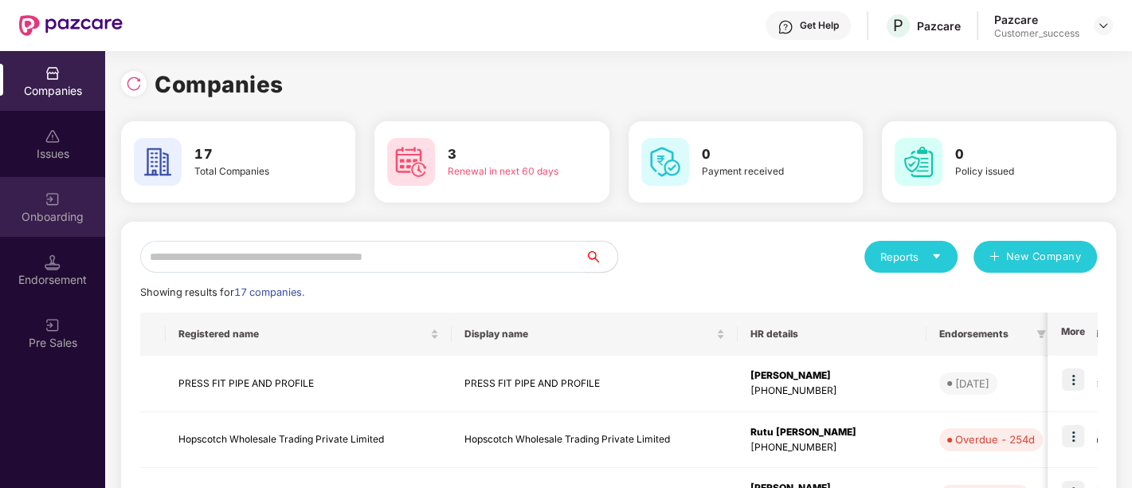
click at [48, 206] on img at bounding box center [53, 199] width 16 height 16
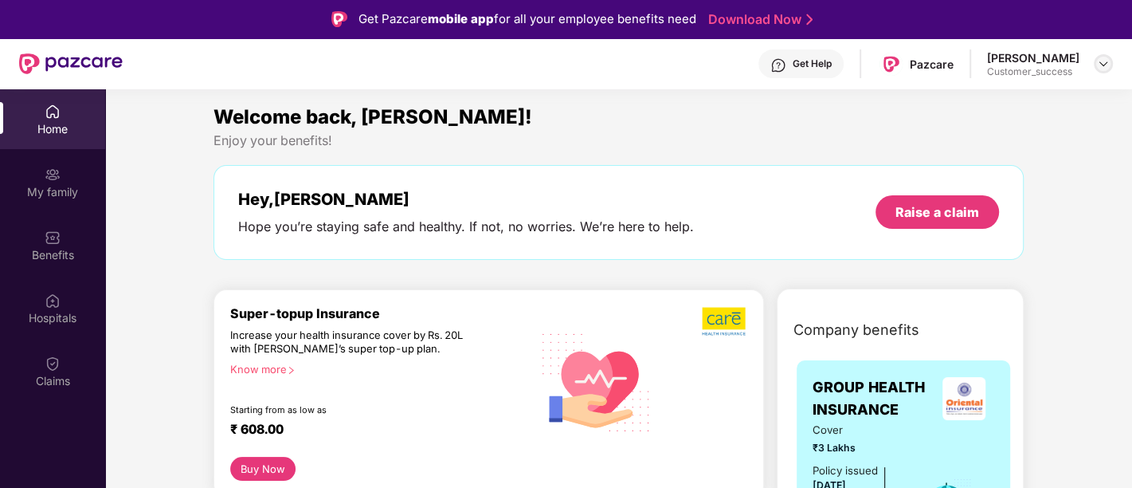
click at [1104, 62] on img at bounding box center [1103, 63] width 13 height 13
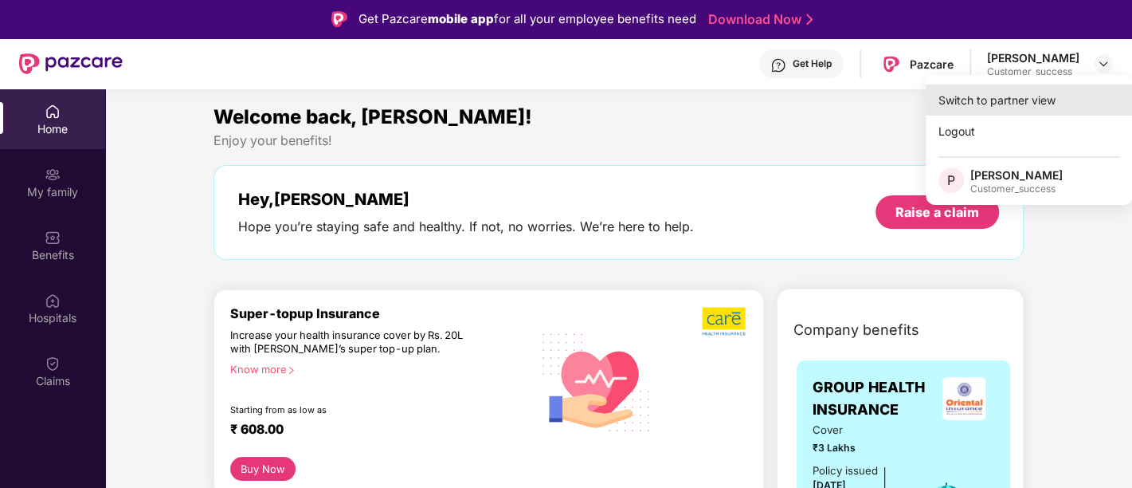
click at [1019, 104] on div "Switch to partner view" at bounding box center [1029, 99] width 207 height 31
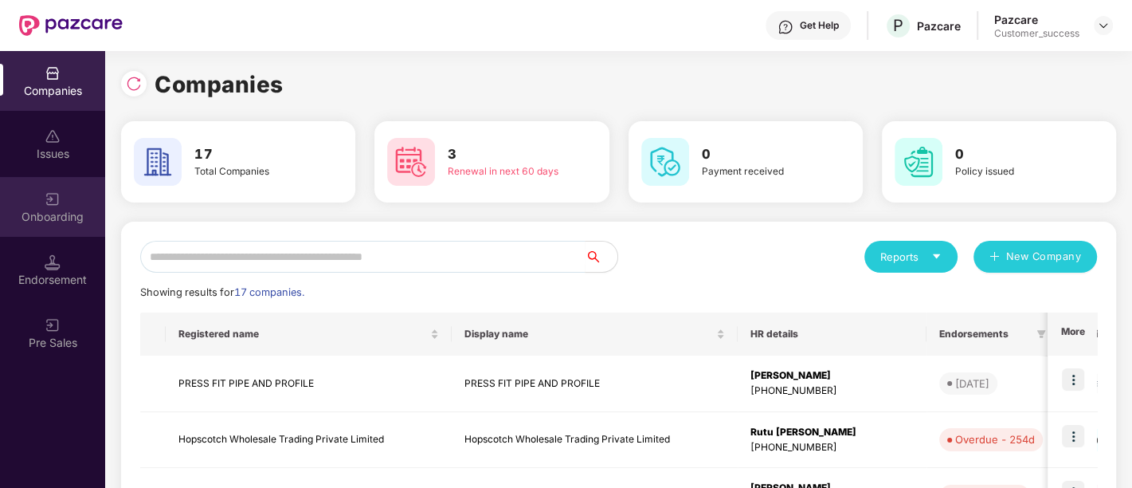
click at [54, 187] on div "Onboarding" at bounding box center [52, 207] width 105 height 60
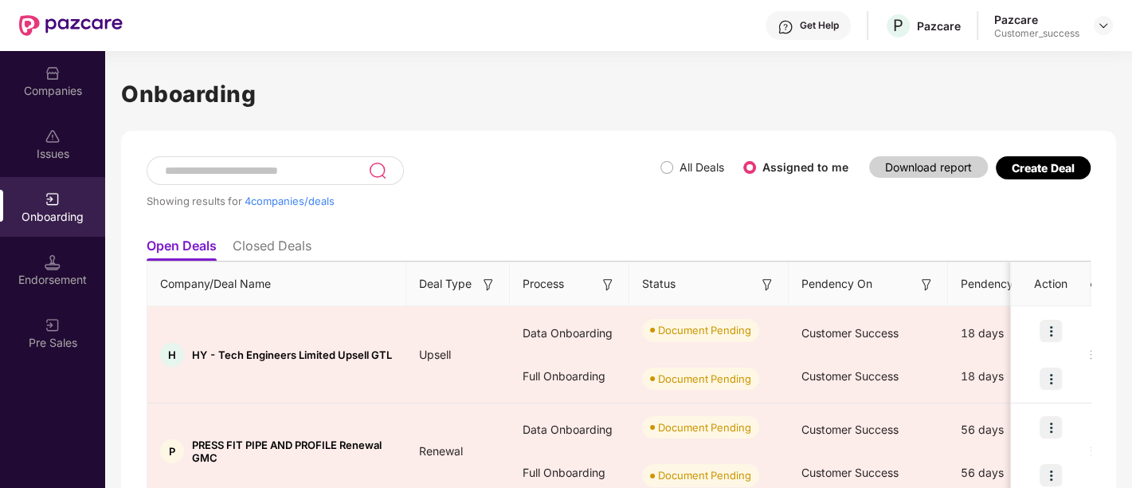
click at [270, 240] on li "Closed Deals" at bounding box center [272, 248] width 79 height 23
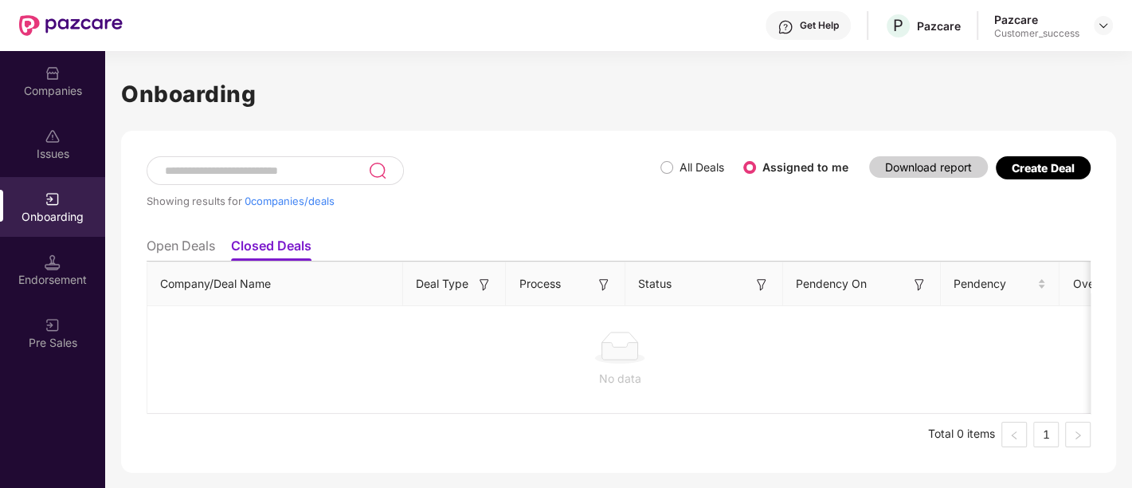
click at [168, 244] on li "Open Deals" at bounding box center [181, 248] width 69 height 23
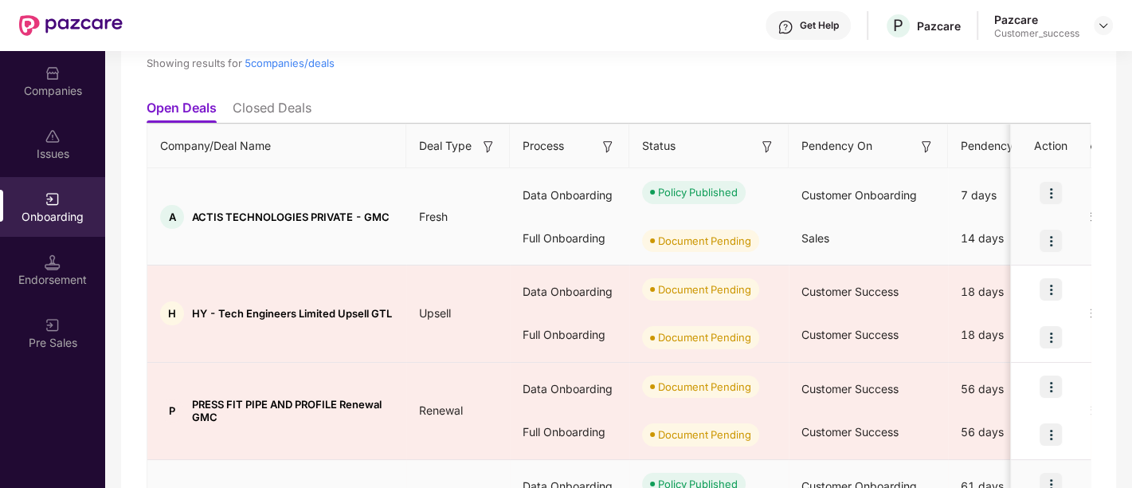
scroll to position [137, 0]
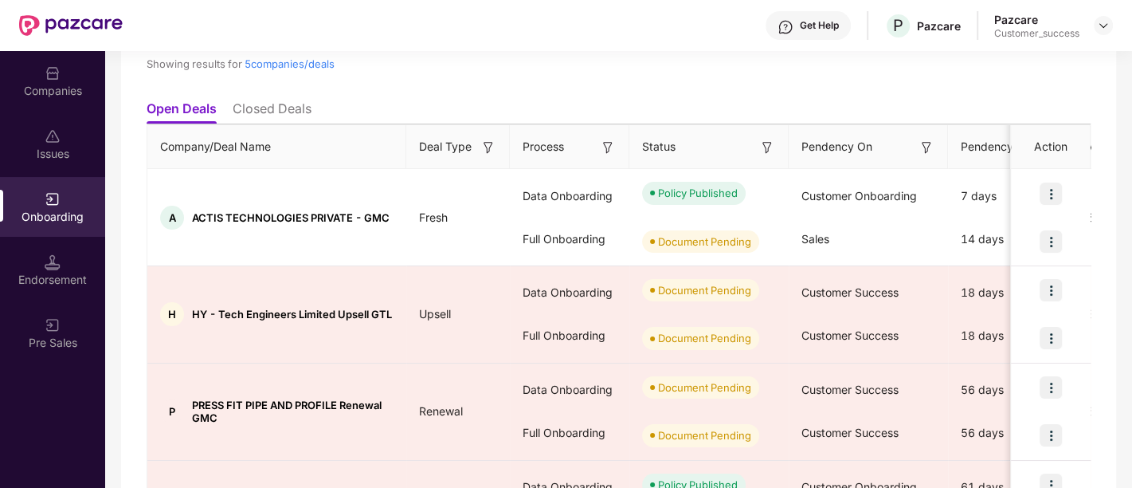
click at [287, 104] on li "Closed Deals" at bounding box center [272, 111] width 79 height 23
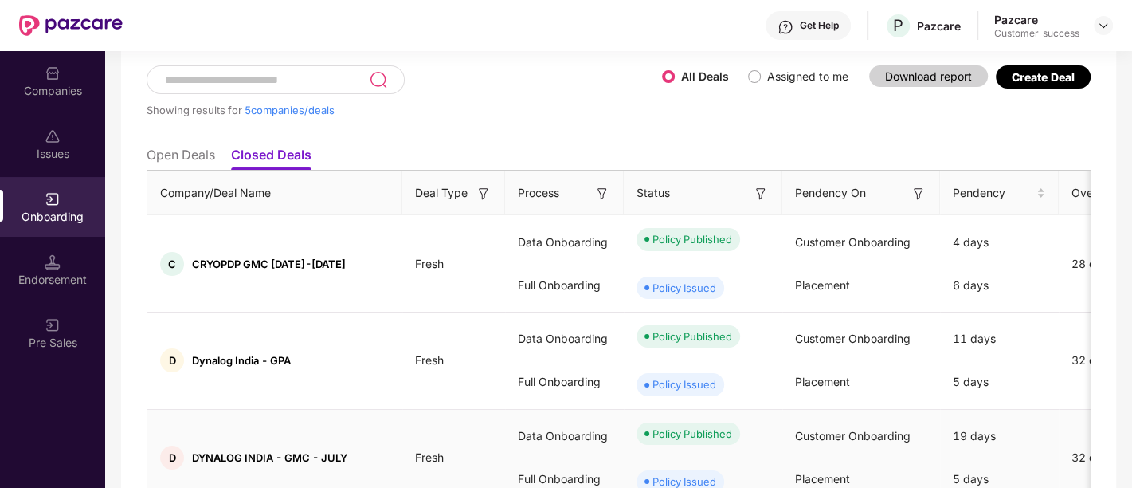
scroll to position [88, 0]
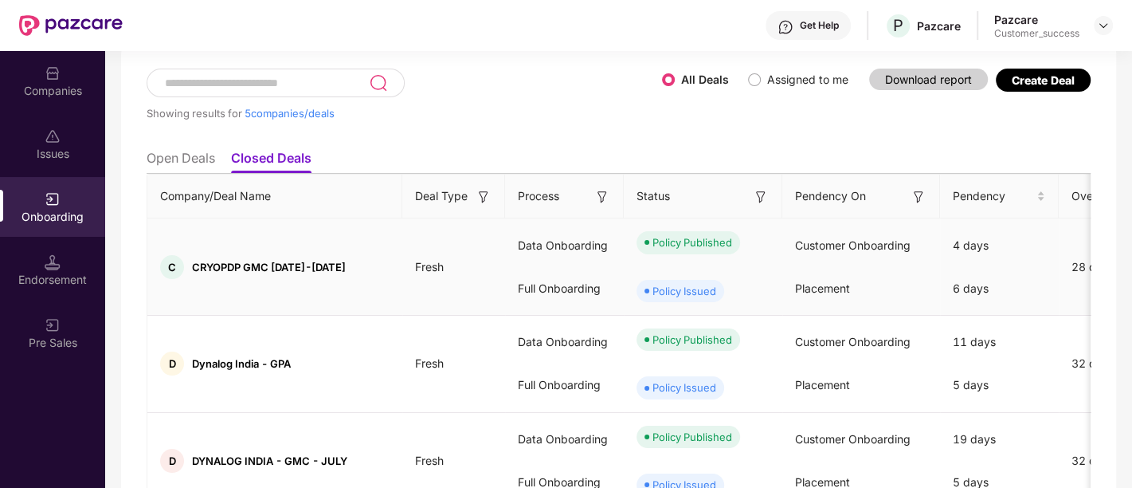
click at [916, 258] on div "Customer Onboarding" at bounding box center [861, 245] width 158 height 43
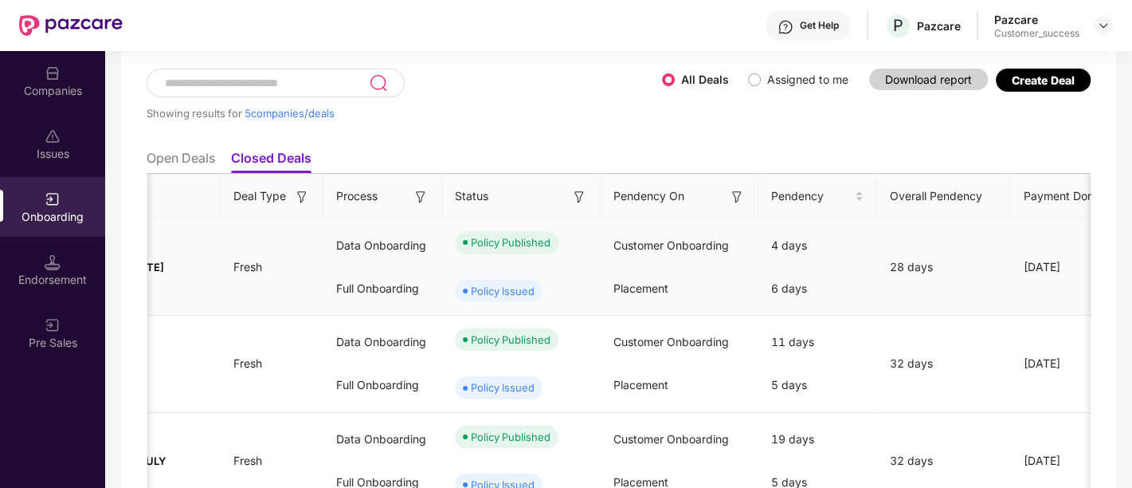
scroll to position [0, 0]
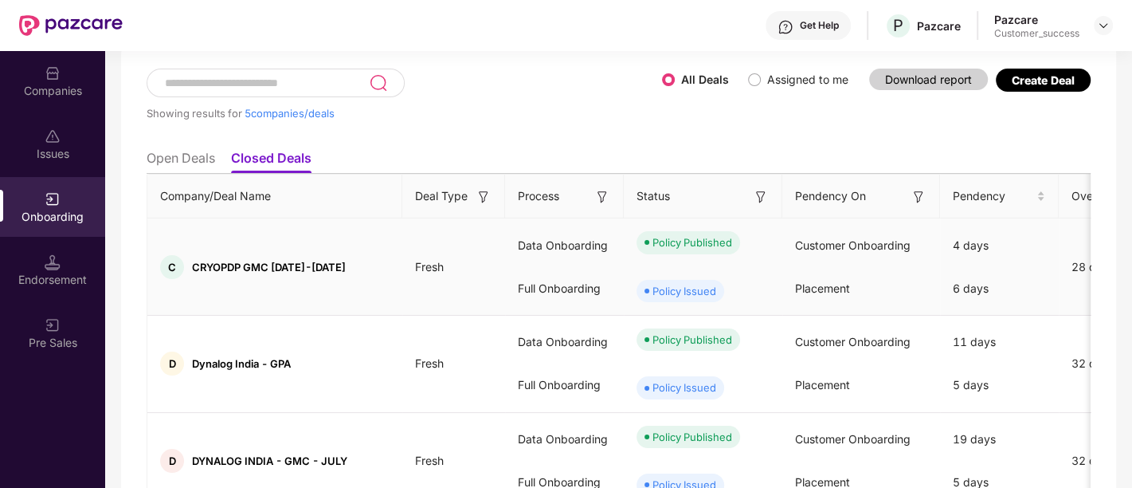
click at [532, 245] on div "Data Onboarding" at bounding box center [564, 245] width 119 height 43
click at [391, 263] on div "C CRYOPDP GMC 2025-2026" at bounding box center [274, 267] width 255 height 24
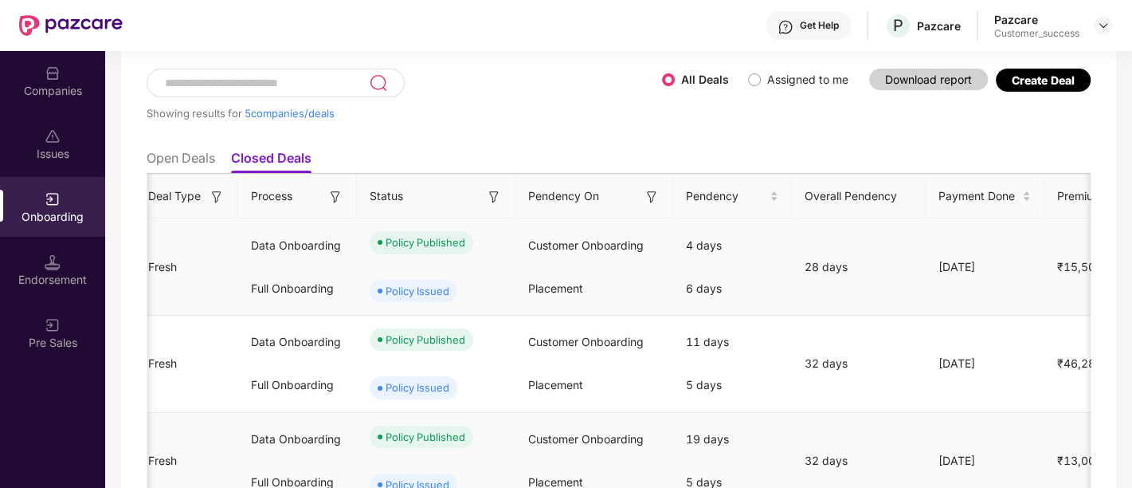
scroll to position [0, 248]
